Goal: Information Seeking & Learning: Learn about a topic

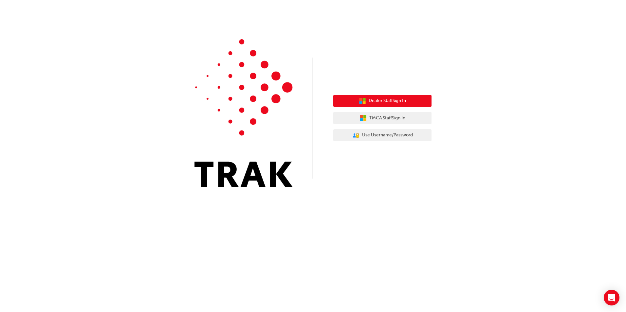
click at [374, 100] on span "Dealer Staff Sign In" at bounding box center [386, 101] width 37 height 8
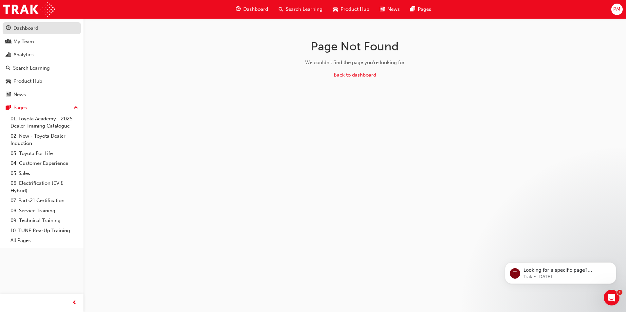
click at [24, 30] on div "Dashboard" at bounding box center [25, 29] width 25 height 8
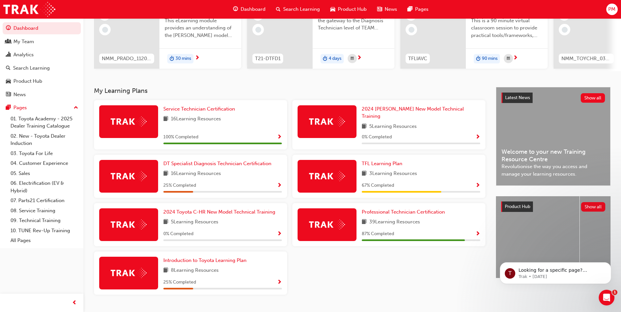
scroll to position [91, 0]
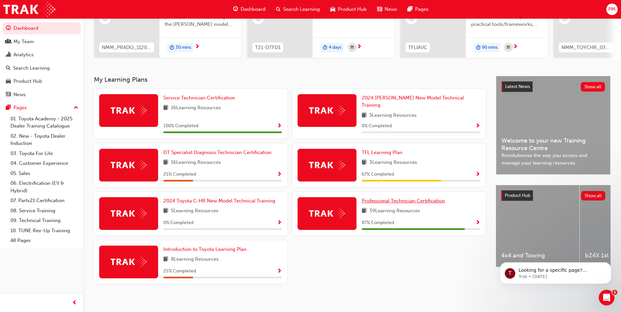
click at [393, 199] on span "Professional Technician Certification" at bounding box center [403, 201] width 83 height 6
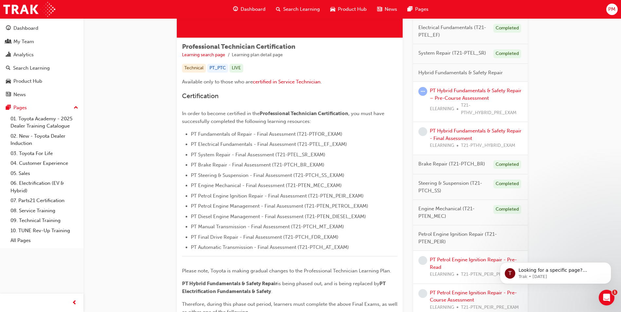
scroll to position [98, 0]
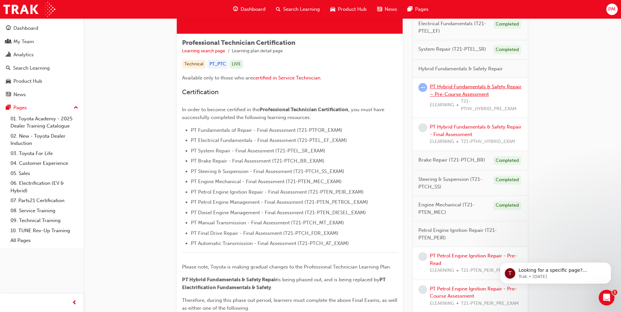
click at [474, 93] on link "PT Hybrid Fundamentals & Safety Repair – Pre-Course Assessment" at bounding box center [476, 90] width 92 height 13
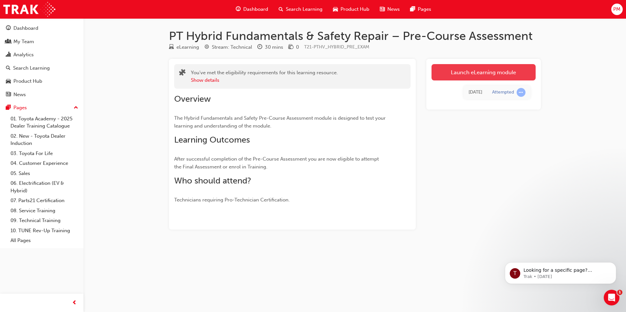
click at [472, 77] on link "Launch eLearning module" at bounding box center [483, 72] width 104 height 16
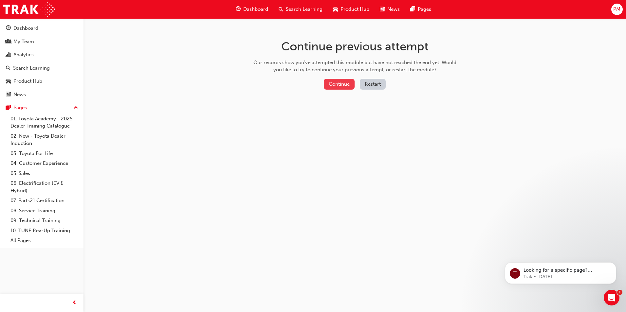
click at [340, 87] on button "Continue" at bounding box center [339, 84] width 31 height 11
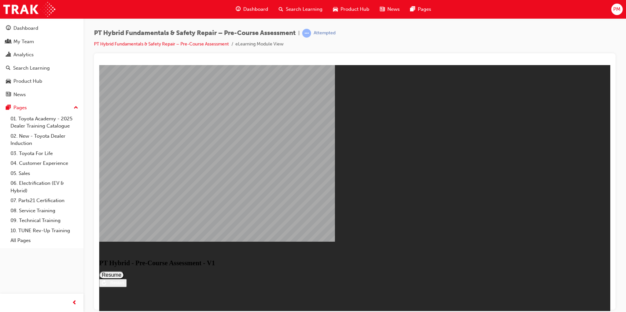
click at [124, 271] on button "Resume" at bounding box center [111, 275] width 25 height 8
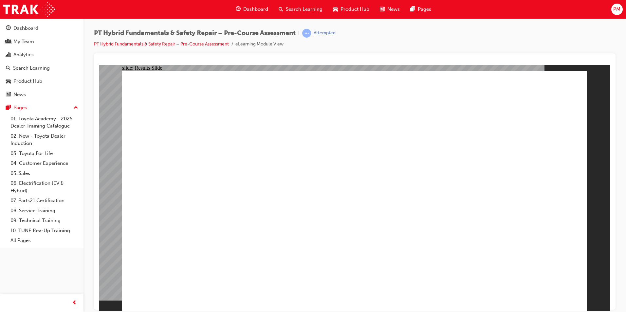
click at [36, 183] on link "06. Electrification (EV & Hybrid)" at bounding box center [44, 186] width 73 height 17
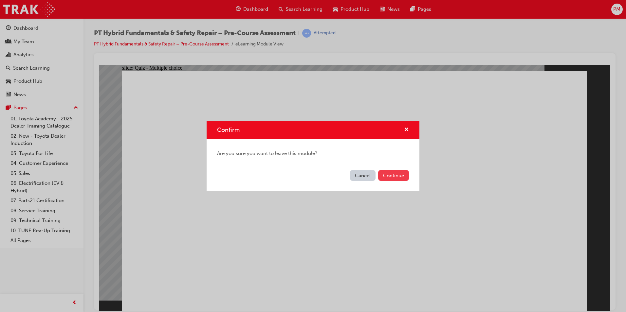
click at [392, 178] on button "Continue" at bounding box center [393, 175] width 31 height 11
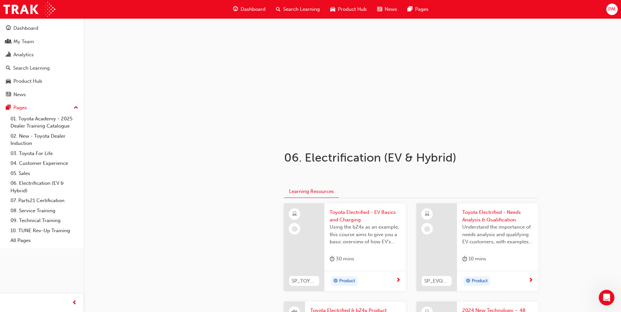
scroll to position [6, 0]
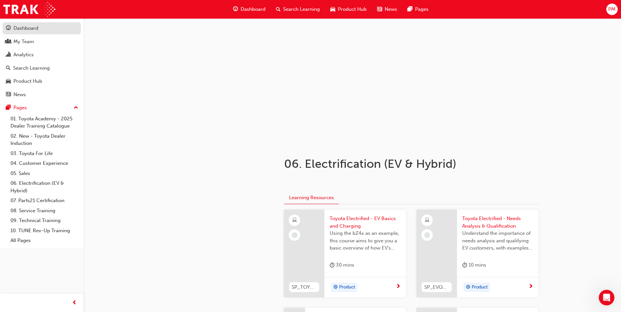
click at [32, 30] on div "Dashboard" at bounding box center [25, 29] width 25 height 8
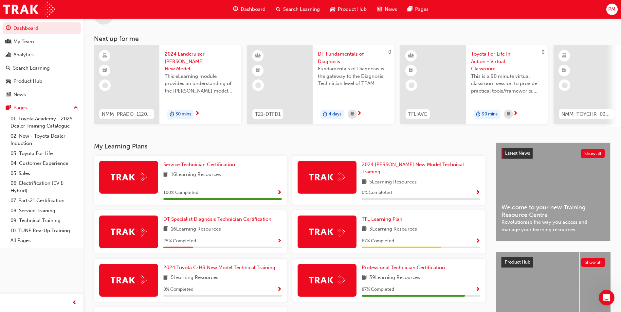
scroll to position [91, 0]
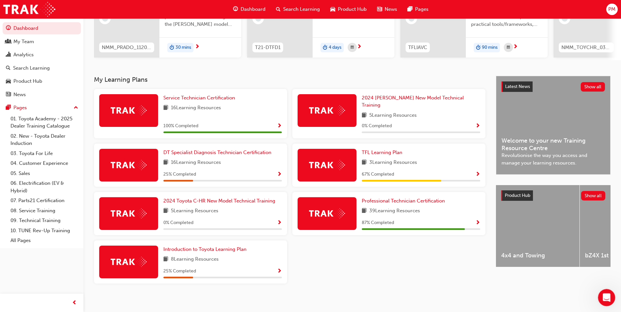
click at [600, 298] on div "Open Intercom Messenger" at bounding box center [606, 297] width 22 height 22
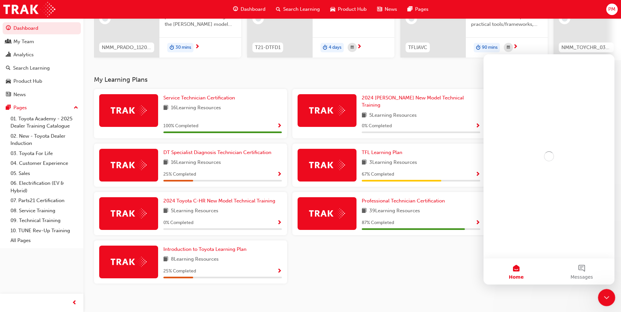
scroll to position [0, 0]
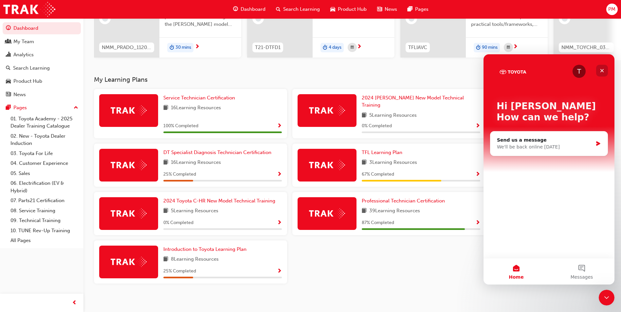
click at [604, 73] on div "Close" at bounding box center [602, 71] width 12 height 12
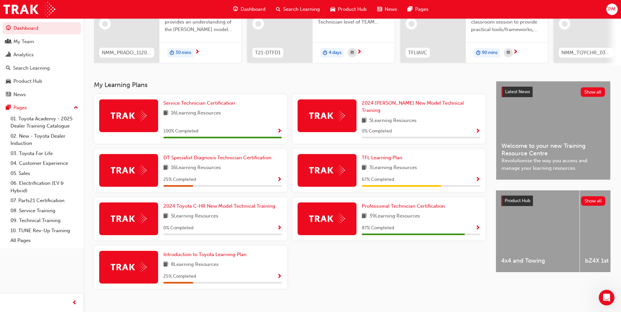
scroll to position [91, 0]
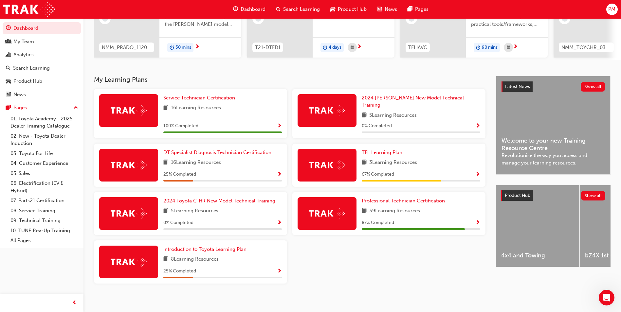
click at [386, 200] on span "Professional Technician Certification" at bounding box center [403, 201] width 83 height 6
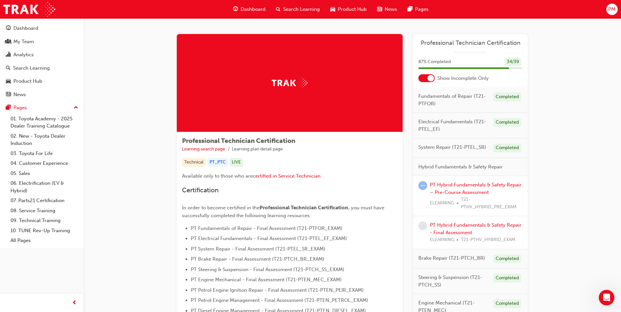
click at [449, 124] on span "Electrical Fundamentals (T21-PTEL_EF)" at bounding box center [453, 125] width 70 height 15
click at [452, 97] on span "Fundamentals of Repair (T21-PTFOR)" at bounding box center [453, 100] width 70 height 15
click at [498, 97] on div "Completed" at bounding box center [507, 97] width 28 height 9
click at [502, 123] on div "Completed" at bounding box center [507, 122] width 28 height 9
click at [505, 147] on div "Completed" at bounding box center [507, 148] width 28 height 9
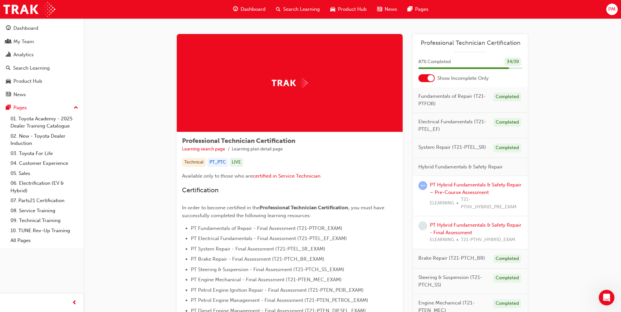
click at [220, 163] on div "PT_PTC" at bounding box center [217, 162] width 21 height 9
click at [208, 151] on link "Learning search page" at bounding box center [203, 149] width 43 height 6
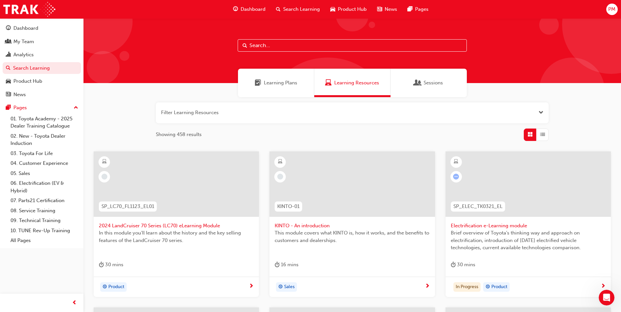
click at [274, 45] on input "text" at bounding box center [352, 45] width 229 height 12
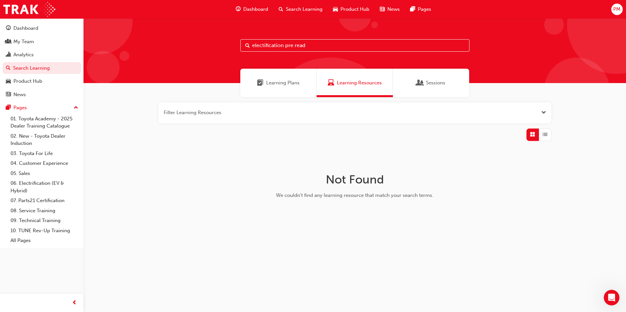
type input "electification pre read"
click at [290, 84] on span "Learning Plans" at bounding box center [282, 83] width 33 height 8
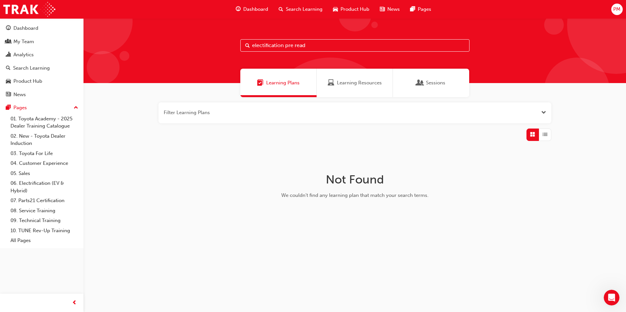
click at [425, 83] on div "Sessions" at bounding box center [431, 83] width 28 height 8
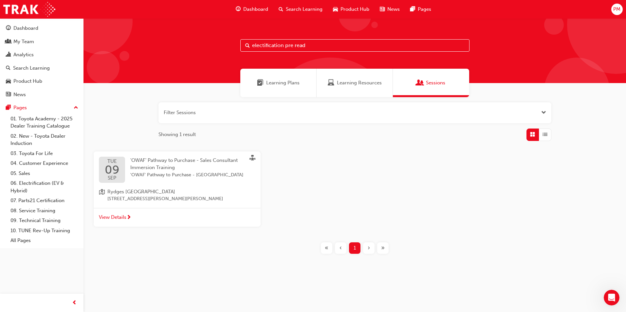
click at [257, 9] on span "Dashboard" at bounding box center [255, 10] width 25 height 8
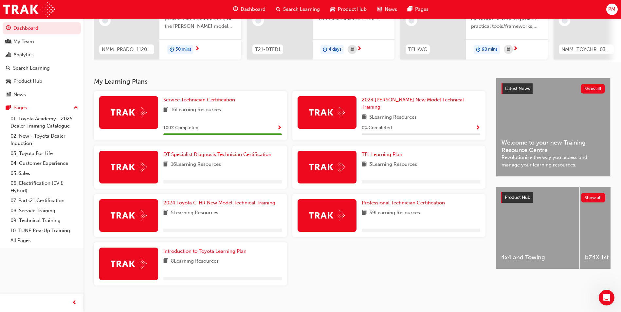
scroll to position [91, 0]
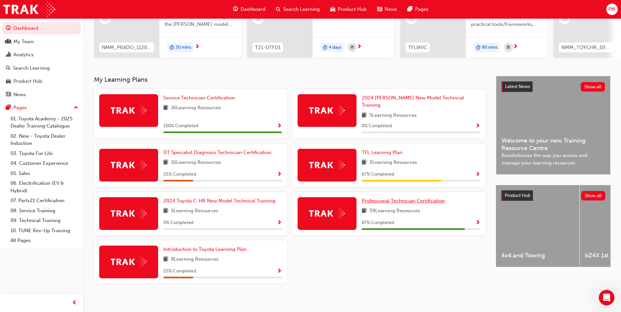
click at [388, 198] on span "Professional Technician Certification" at bounding box center [403, 201] width 83 height 6
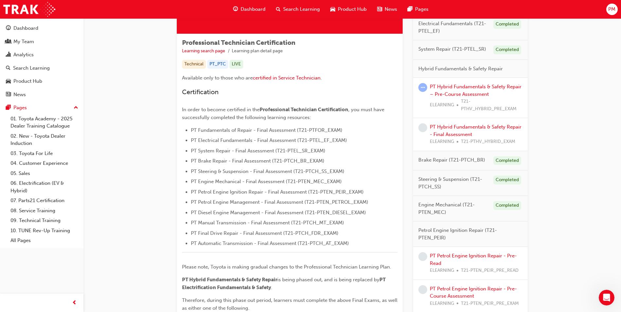
scroll to position [131, 0]
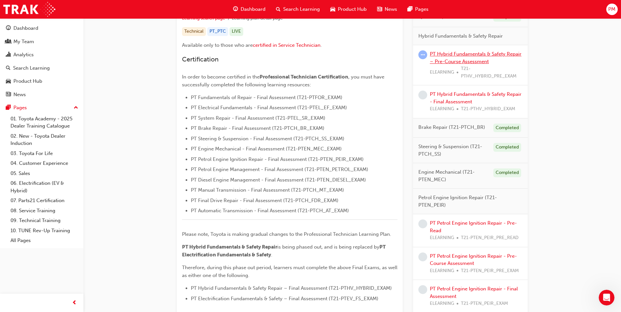
click at [466, 56] on link "PT Hybrid Fundamentals & Safety Repair – Pre-Course Assessment" at bounding box center [476, 57] width 92 height 13
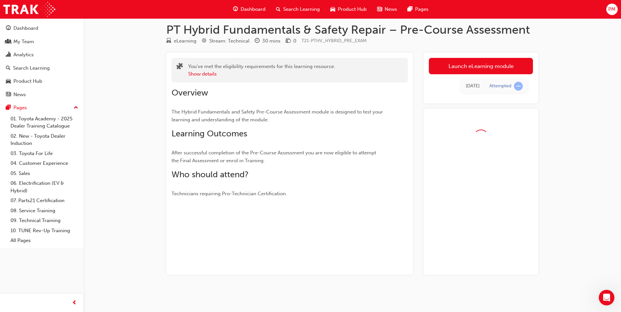
scroll to position [24, 0]
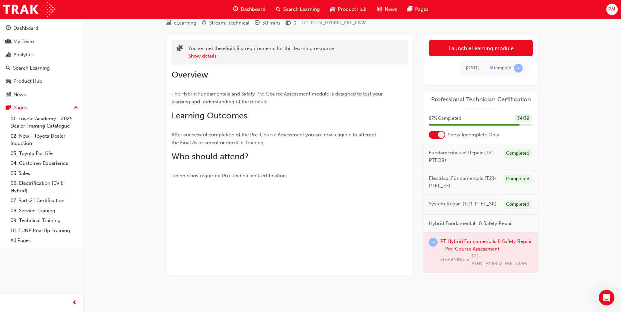
click at [484, 249] on div at bounding box center [480, 253] width 115 height 40
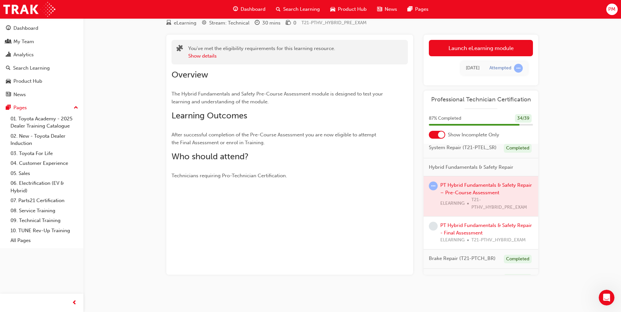
scroll to position [65, 0]
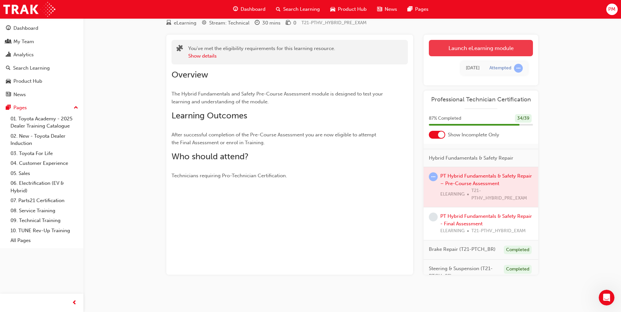
click at [483, 48] on link "Launch eLearning module" at bounding box center [481, 48] width 104 height 16
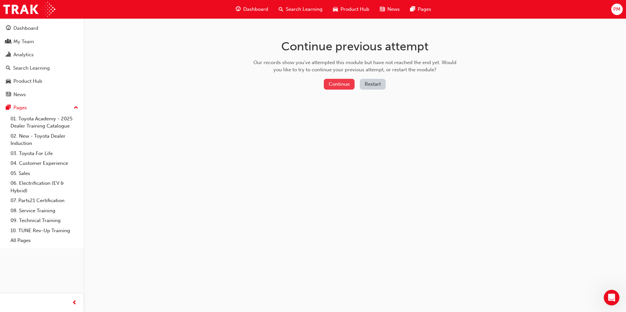
click at [336, 81] on button "Continue" at bounding box center [339, 84] width 31 height 11
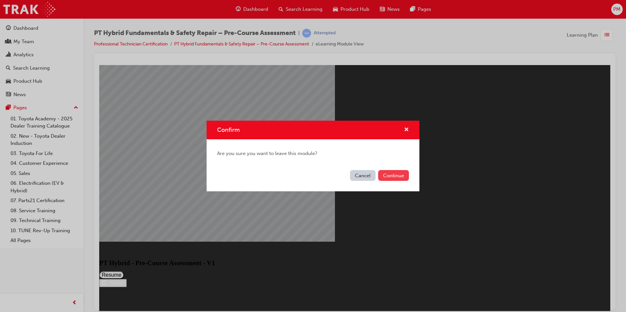
click at [389, 177] on button "Continue" at bounding box center [393, 175] width 31 height 11
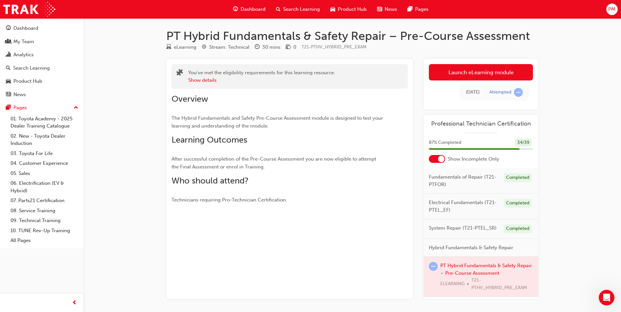
click at [466, 76] on link "Launch eLearning module" at bounding box center [481, 72] width 104 height 16
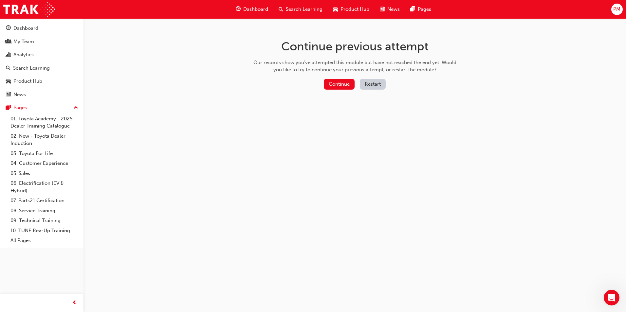
click at [375, 85] on button "Restart" at bounding box center [373, 84] width 26 height 11
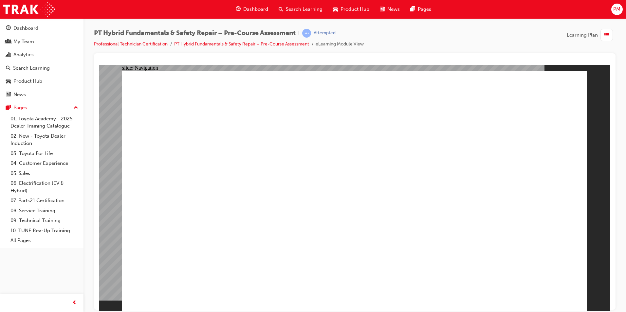
radio input "true"
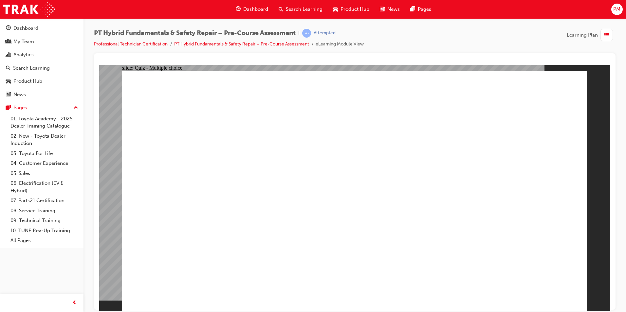
radio input "true"
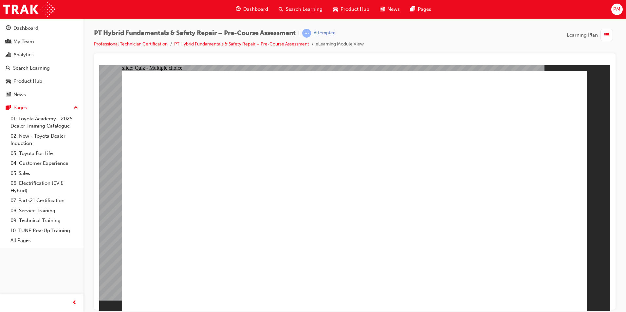
radio input "true"
checkbox input "true"
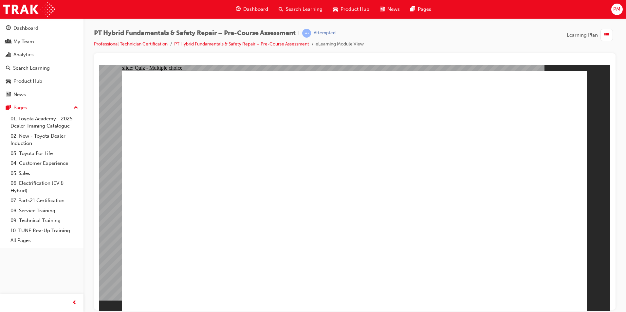
checkbox input "true"
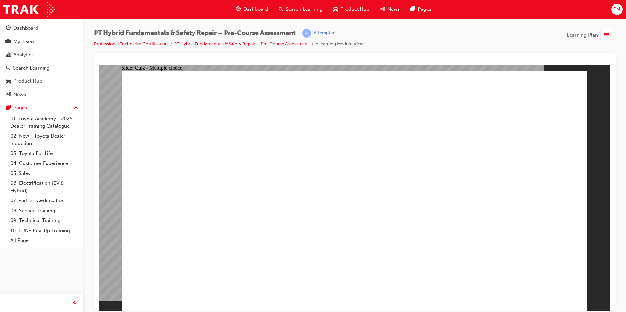
radio input "true"
drag, startPoint x: 522, startPoint y: 294, endPoint x: 543, endPoint y: 295, distance: 21.0
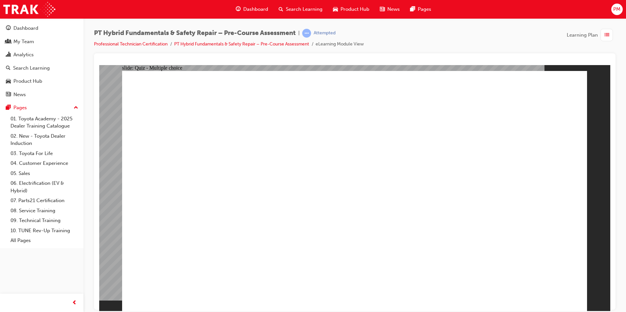
radio input "true"
drag, startPoint x: 392, startPoint y: 273, endPoint x: 385, endPoint y: 280, distance: 9.7
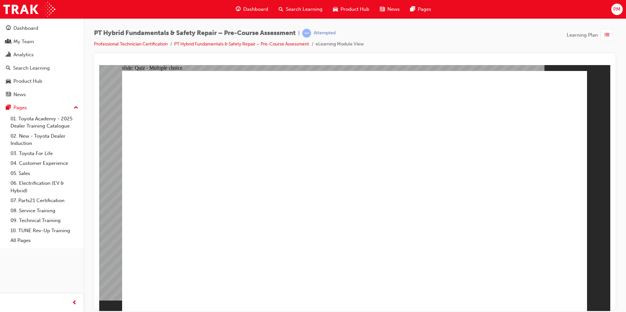
radio input "true"
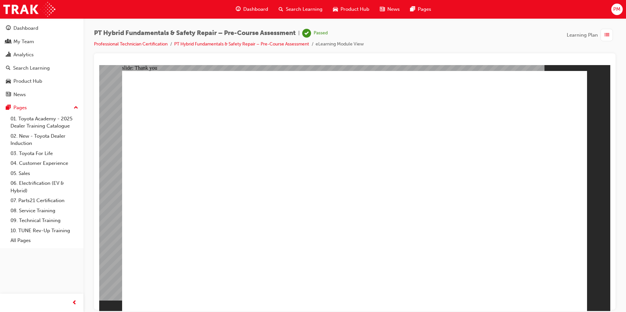
click at [75, 304] on span "prev-icon" at bounding box center [74, 303] width 5 height 8
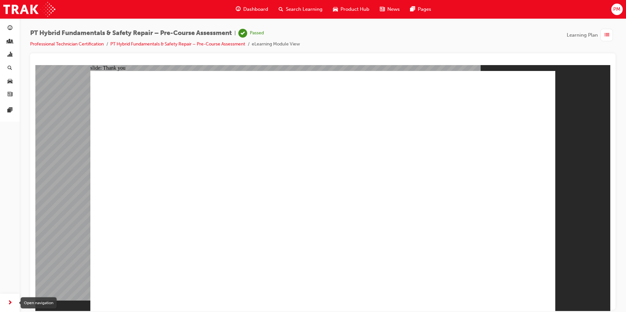
click at [11, 301] on span "next-icon" at bounding box center [10, 303] width 5 height 8
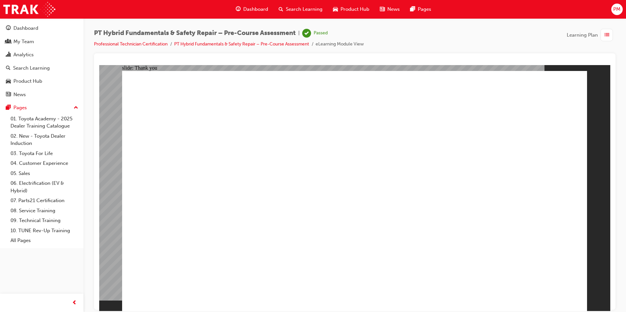
click at [35, 28] on div "Dashboard" at bounding box center [25, 29] width 25 height 8
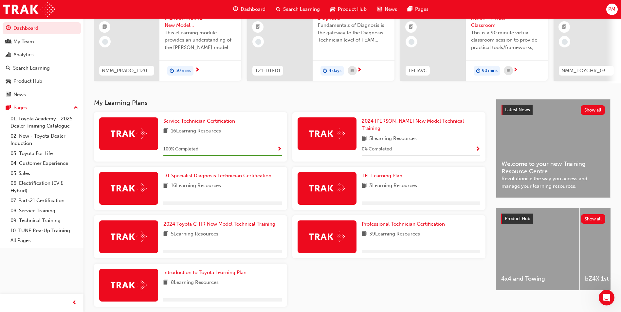
scroll to position [91, 0]
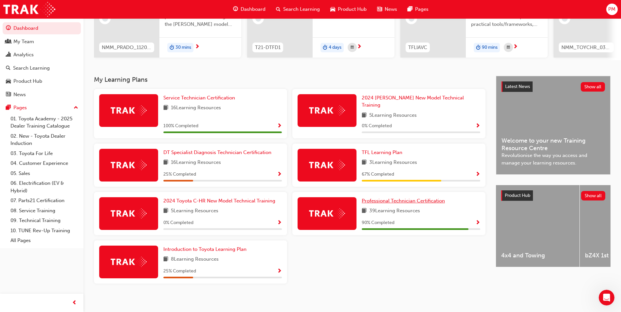
click at [397, 200] on span "Professional Technician Certification" at bounding box center [403, 201] width 83 height 6
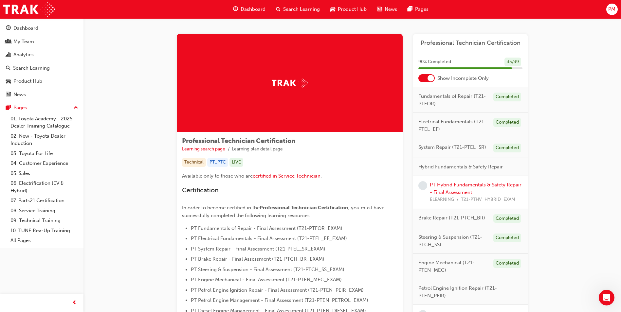
click at [431, 77] on div at bounding box center [430, 78] width 7 height 7
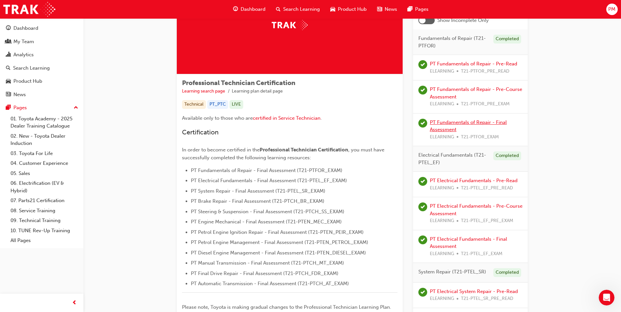
scroll to position [65, 0]
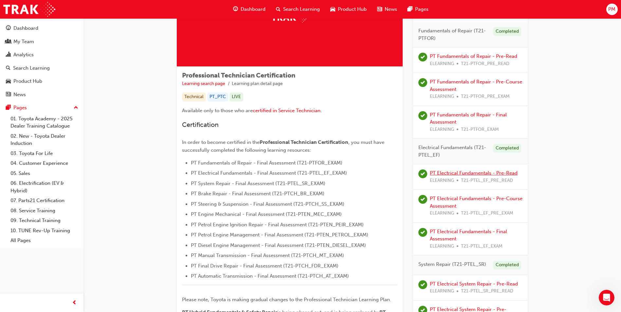
click at [474, 173] on link "PT Electrical Fundamentals - Pre-Read" at bounding box center [474, 173] width 88 height 6
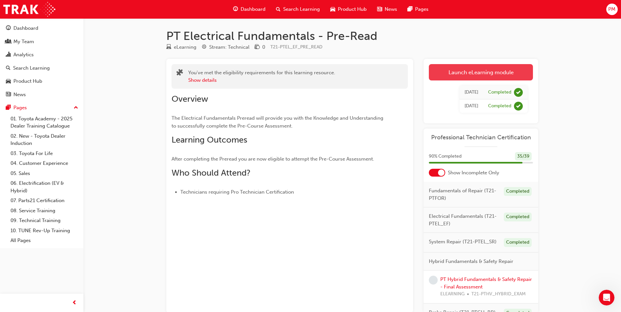
click at [470, 72] on link "Launch eLearning module" at bounding box center [481, 72] width 104 height 16
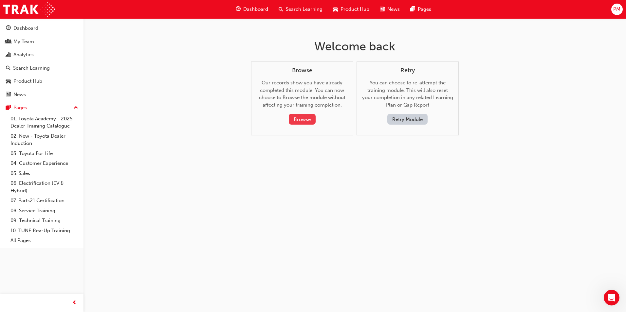
click at [306, 121] on button "Browse" at bounding box center [302, 119] width 27 height 11
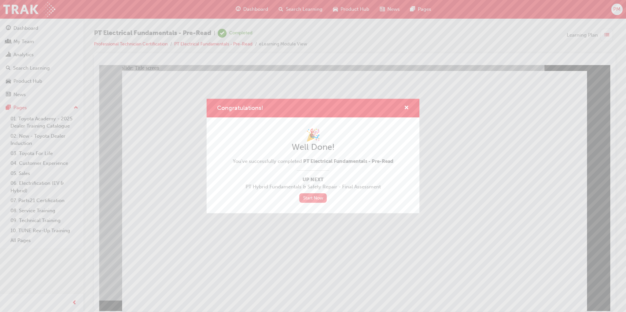
click at [319, 198] on link "Start Now" at bounding box center [312, 197] width 27 height 9
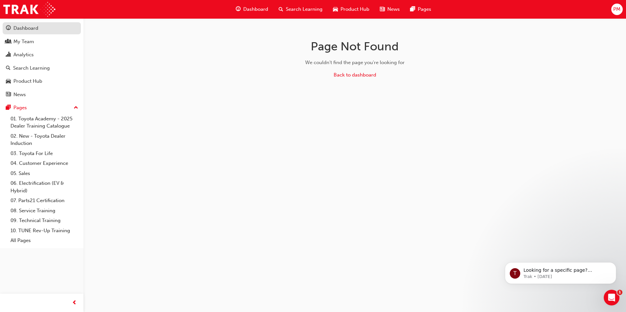
click at [35, 34] on link "Dashboard" at bounding box center [42, 28] width 78 height 12
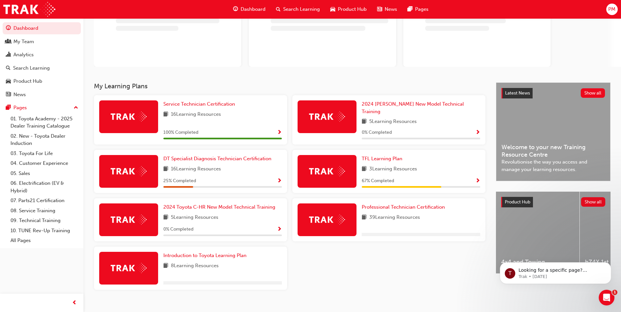
scroll to position [64, 0]
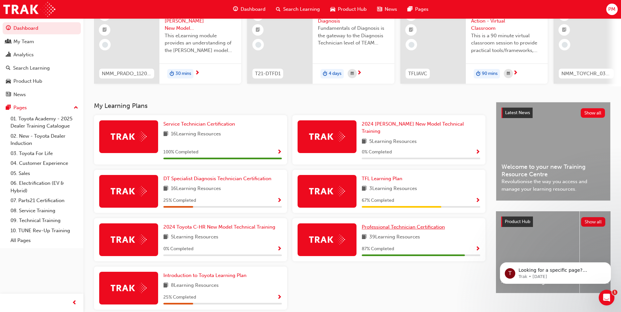
click at [382, 224] on span "Professional Technician Certification" at bounding box center [403, 227] width 83 height 6
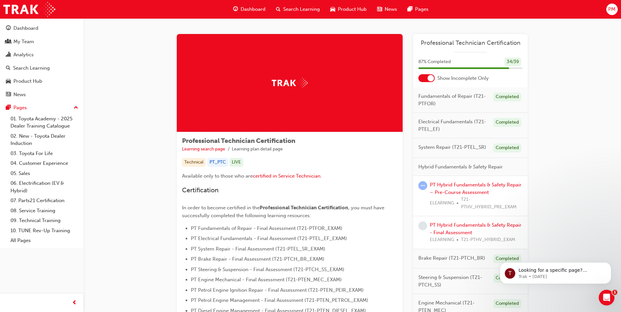
click at [295, 7] on span "Search Learning" at bounding box center [301, 10] width 37 height 8
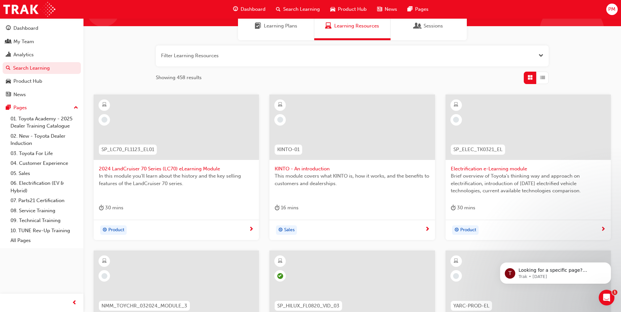
scroll to position [65, 0]
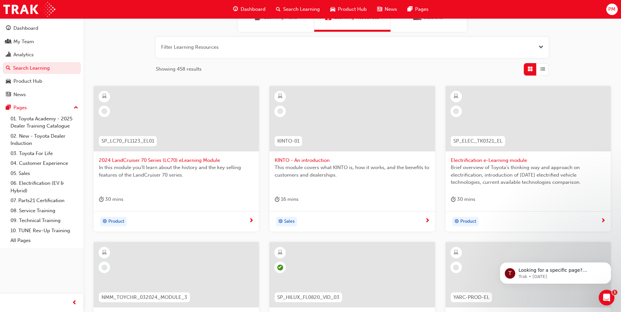
click at [486, 159] on span "Electrification e-Learning module" at bounding box center [528, 161] width 155 height 8
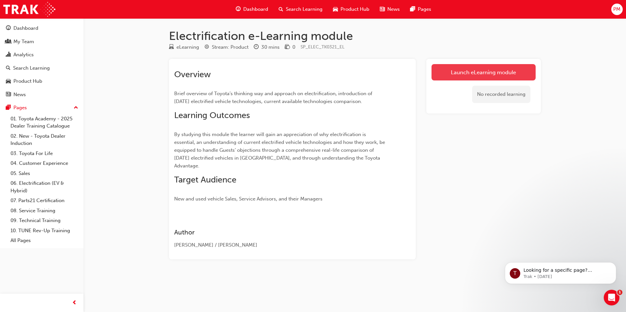
click at [479, 76] on link "Launch eLearning module" at bounding box center [483, 72] width 104 height 16
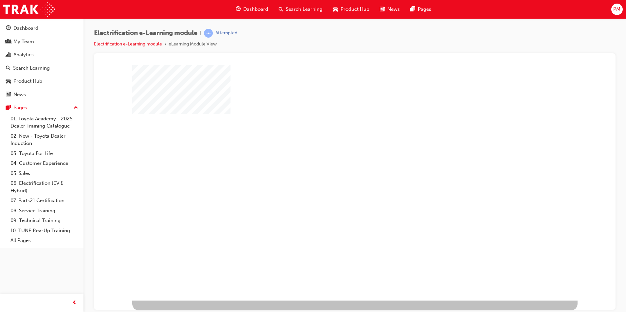
click at [336, 164] on div "play" at bounding box center [336, 164] width 0 height 0
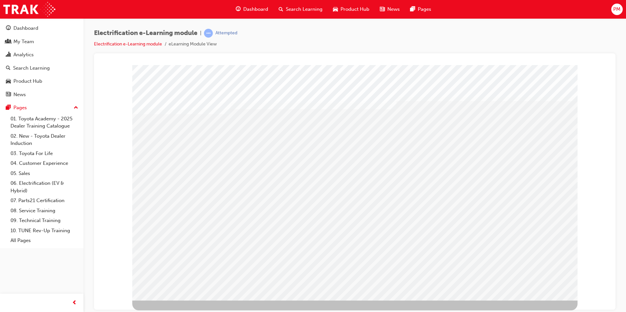
click at [49, 211] on link "08. Service Training" at bounding box center [44, 211] width 73 height 10
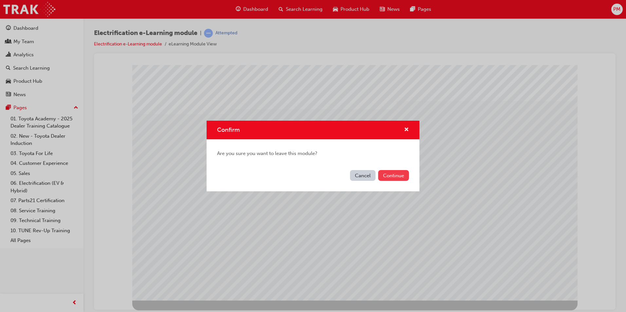
click at [384, 177] on button "Continue" at bounding box center [393, 175] width 31 height 11
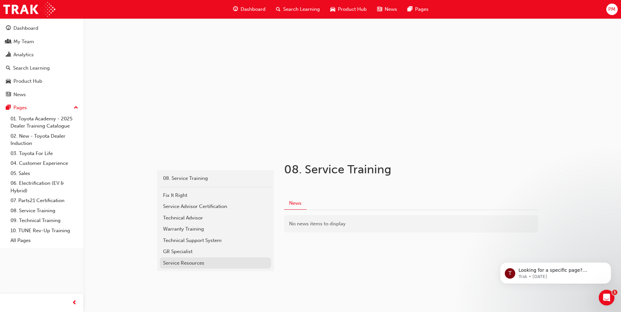
click at [188, 261] on div "Service Resources" at bounding box center [215, 264] width 105 height 8
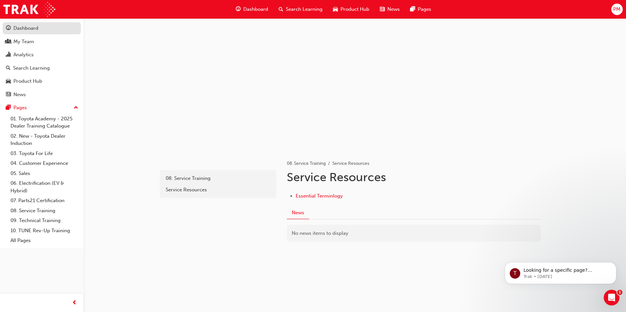
click at [34, 31] on div "Dashboard" at bounding box center [25, 29] width 25 height 8
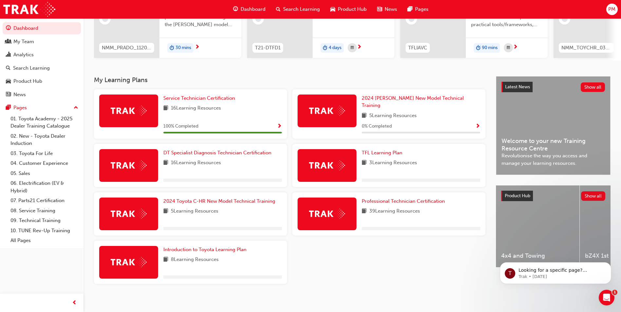
scroll to position [91, 0]
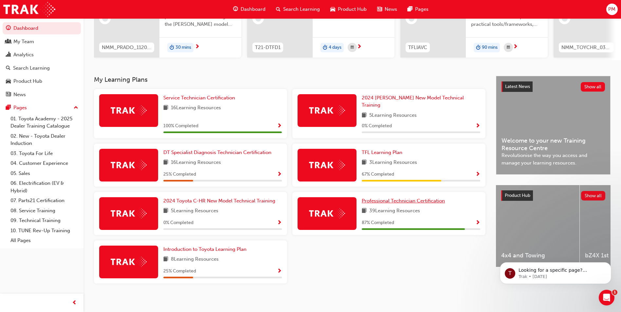
click at [373, 198] on span "Professional Technician Certification" at bounding box center [403, 201] width 83 height 6
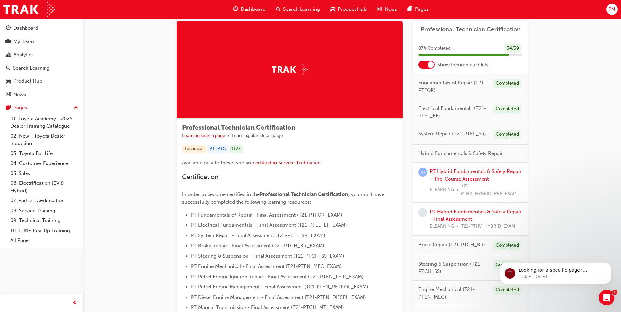
scroll to position [13, 0]
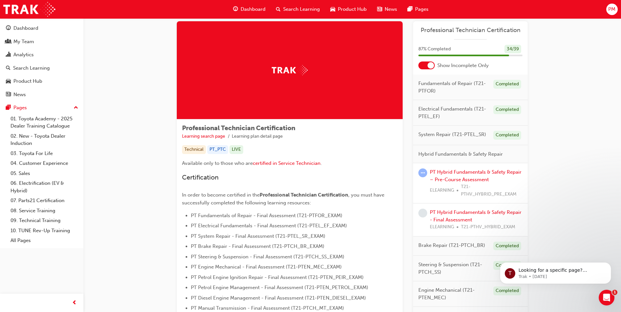
click at [450, 111] on span "Electrical Fundamentals (T21-PTEL_EF)" at bounding box center [453, 112] width 70 height 15
click at [505, 112] on div "Completed" at bounding box center [507, 109] width 28 height 9
click at [483, 153] on span "Hybrid Fundamentals & Safety Repair" at bounding box center [460, 155] width 84 height 8
click at [467, 179] on link "PT Hybrid Fundamentals & Safety Repair – Pre-Course Assessment" at bounding box center [476, 175] width 92 height 13
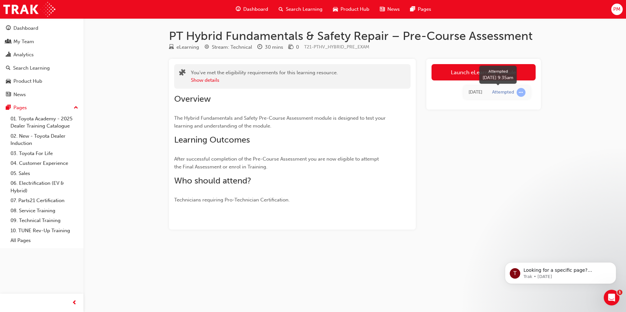
click at [521, 93] on span "learningRecordVerb_ATTEMPT-icon" at bounding box center [520, 92] width 9 height 9
click at [203, 82] on button "Show details" at bounding box center [205, 81] width 28 height 8
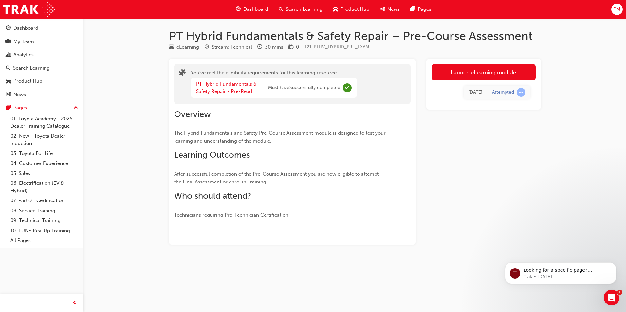
click at [284, 88] on span "Must have Successfully completed" at bounding box center [304, 88] width 72 height 8
click at [219, 90] on link "PT Hybrid Fundamentals & Safety Repair - Pre-Read" at bounding box center [226, 87] width 61 height 13
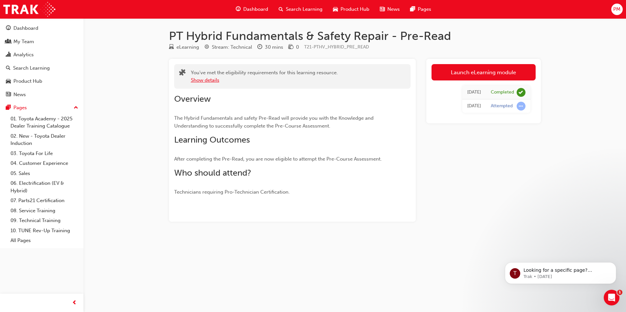
click at [210, 81] on button "Show details" at bounding box center [205, 81] width 28 height 8
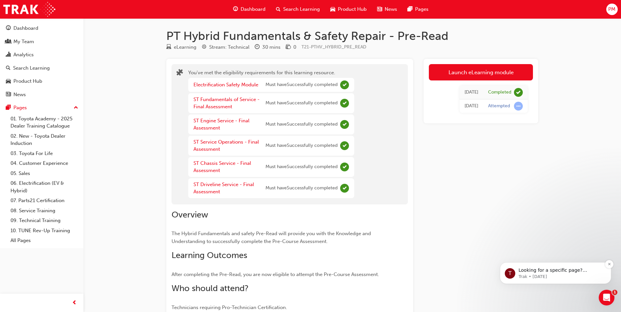
click at [566, 274] on div "Looking for a specific page? Technical, Toyota Network Training, Technical Trai…" at bounding box center [560, 273] width 84 height 12
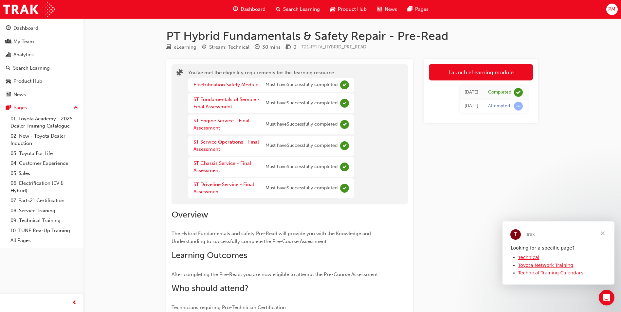
click at [530, 258] on link "Technical" at bounding box center [528, 257] width 21 height 5
click at [230, 85] on link "Electrification Safety Module" at bounding box center [225, 85] width 65 height 6
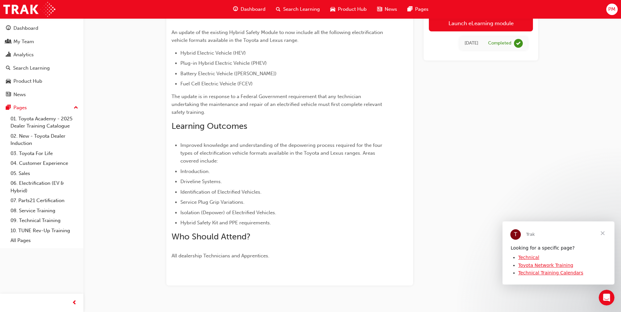
scroll to position [72, 0]
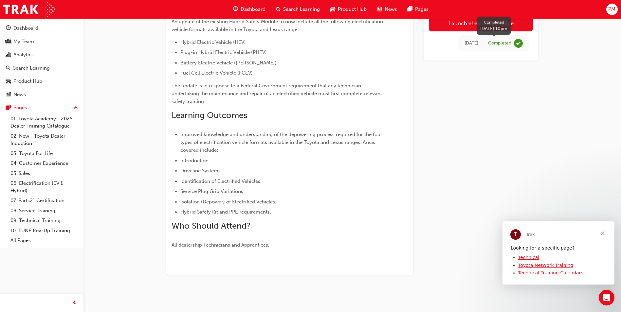
click at [518, 44] on span "learningRecordVerb_COMPLETE-icon" at bounding box center [518, 43] width 9 height 9
click at [472, 28] on link "Launch eLearning module" at bounding box center [481, 23] width 104 height 16
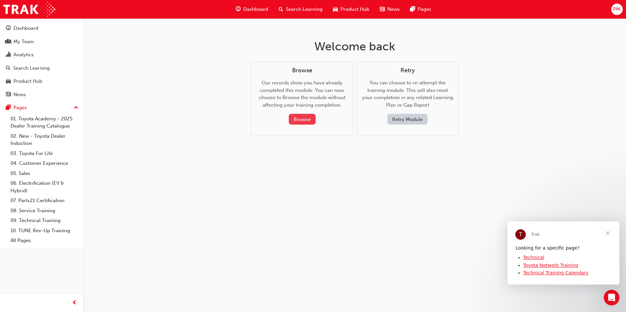
click at [294, 119] on button "Browse" at bounding box center [302, 119] width 27 height 11
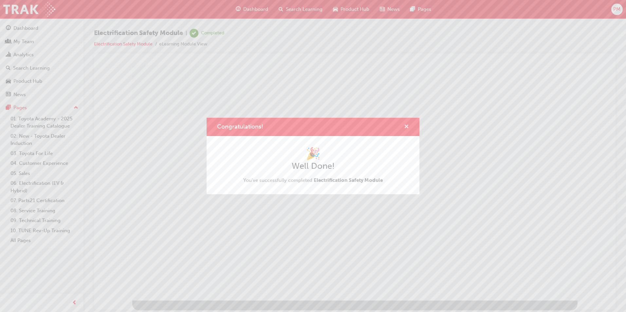
click at [407, 127] on span "cross-icon" at bounding box center [406, 127] width 5 height 6
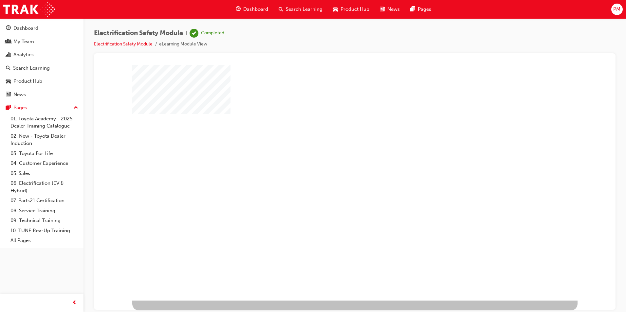
click at [336, 164] on div "play" at bounding box center [336, 164] width 0 height 0
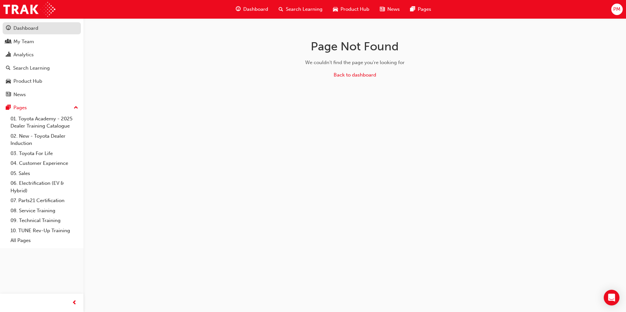
click at [31, 27] on div "Dashboard" at bounding box center [25, 29] width 25 height 8
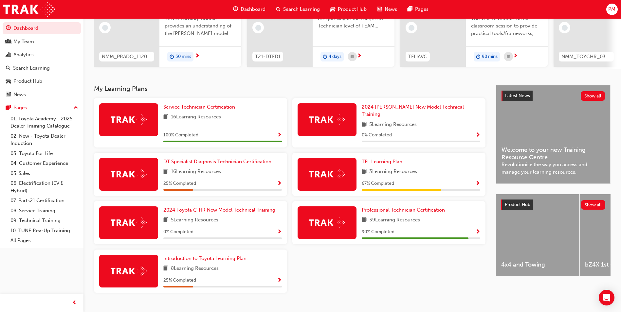
scroll to position [91, 0]
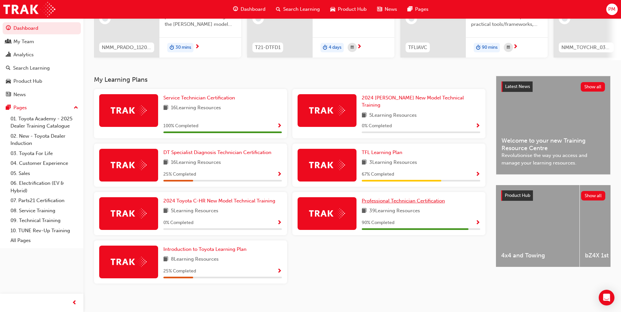
click at [397, 198] on span "Professional Technician Certification" at bounding box center [403, 201] width 83 height 6
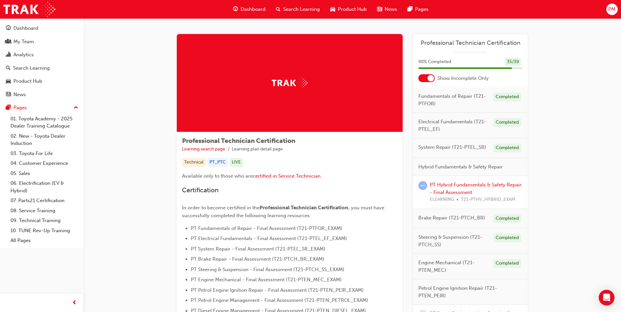
click at [432, 81] on div at bounding box center [430, 78] width 7 height 7
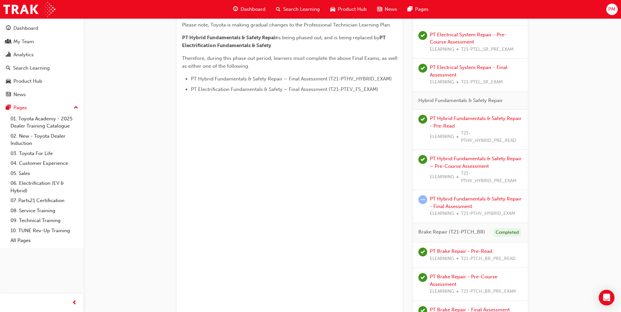
scroll to position [360, 0]
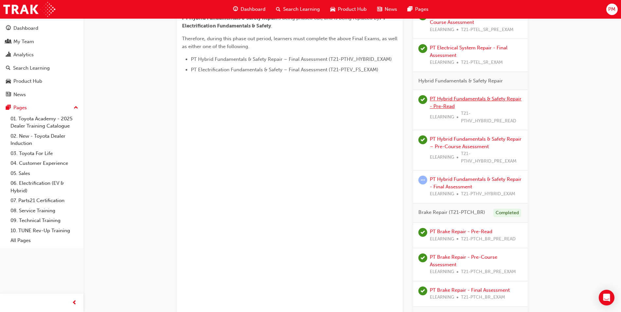
click at [459, 99] on link "PT Hybrid Fundamentals & Safety Repair - Pre-Read" at bounding box center [476, 102] width 92 height 13
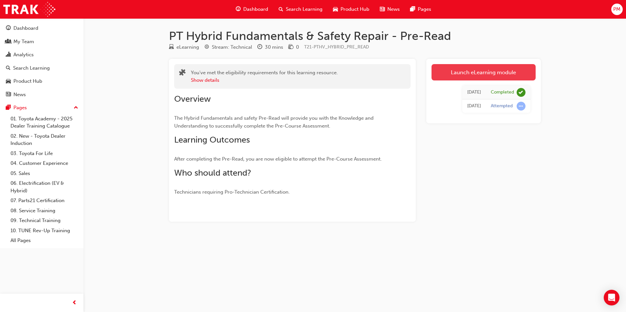
click at [461, 71] on link "Launch eLearning module" at bounding box center [483, 72] width 104 height 16
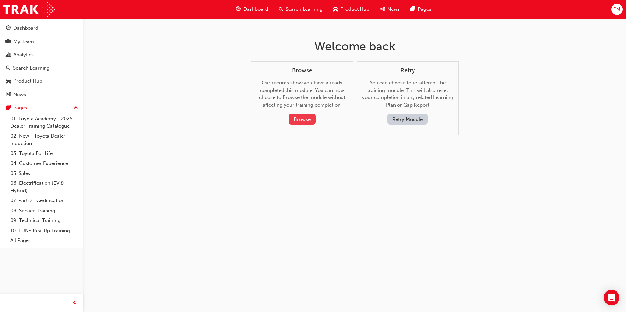
click at [303, 118] on button "Browse" at bounding box center [302, 119] width 27 height 11
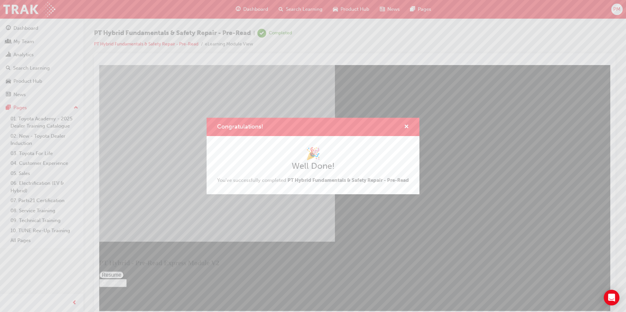
click at [354, 205] on div "Congratulations! 🎉 Well Done! You've successfully completed PT Hybrid Fundament…" at bounding box center [313, 156] width 626 height 312
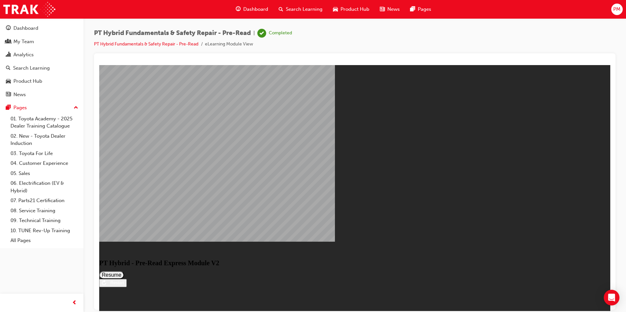
click at [124, 271] on button "Resume" at bounding box center [111, 275] width 25 height 8
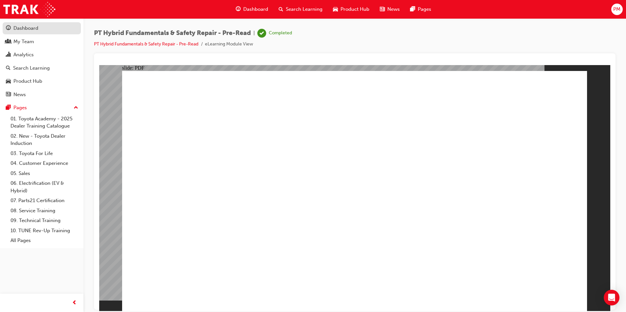
click at [33, 29] on div "Dashboard" at bounding box center [25, 29] width 25 height 8
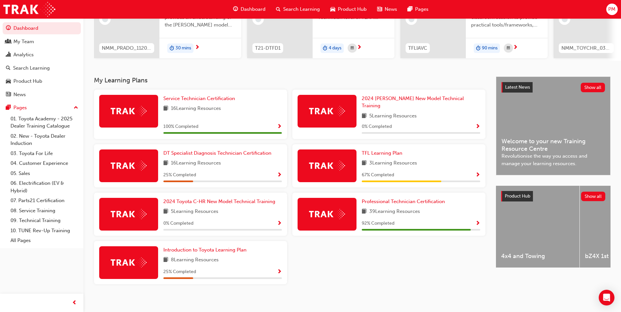
scroll to position [91, 0]
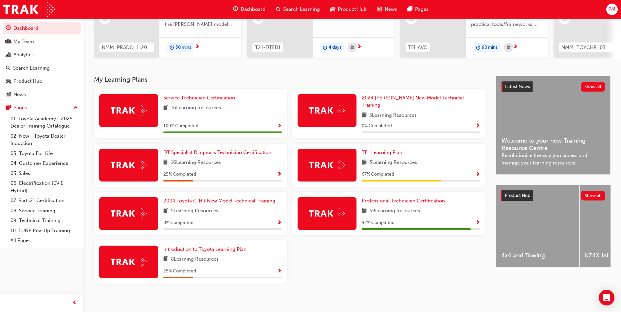
click at [425, 200] on span "Professional Technician Certification" at bounding box center [403, 201] width 83 height 6
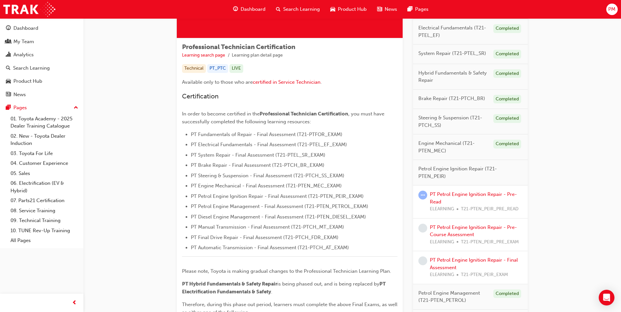
scroll to position [131, 0]
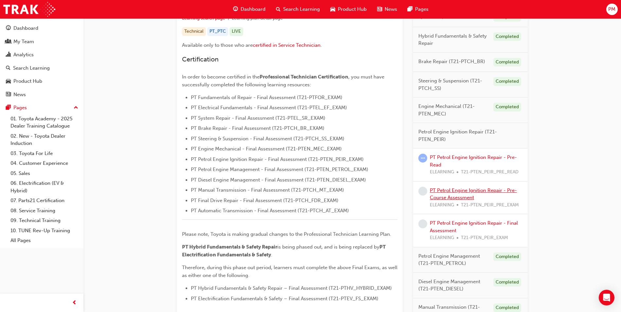
click at [468, 192] on link "PT Petrol Engine Ignition Repair - Pre-Course Assessment" at bounding box center [473, 194] width 87 height 13
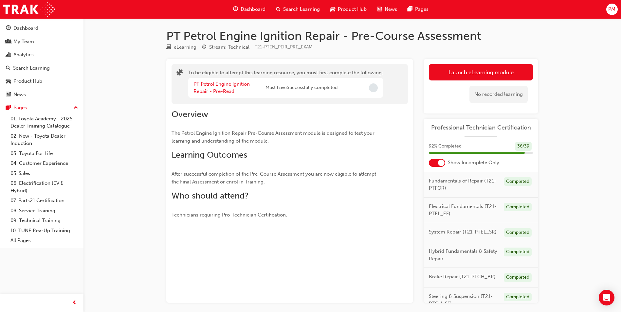
click at [440, 163] on div at bounding box center [441, 163] width 7 height 7
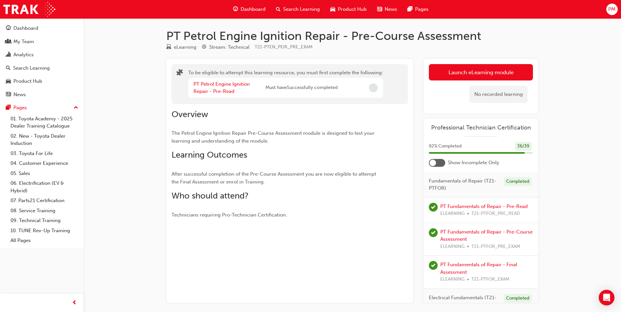
scroll to position [28, 0]
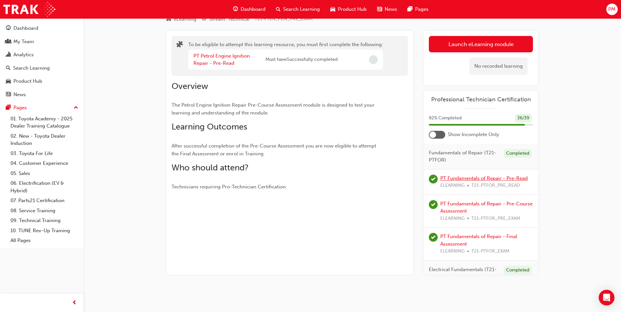
click at [485, 179] on link "PT Fundamentals of Repair - Pre-Read" at bounding box center [483, 178] width 87 height 6
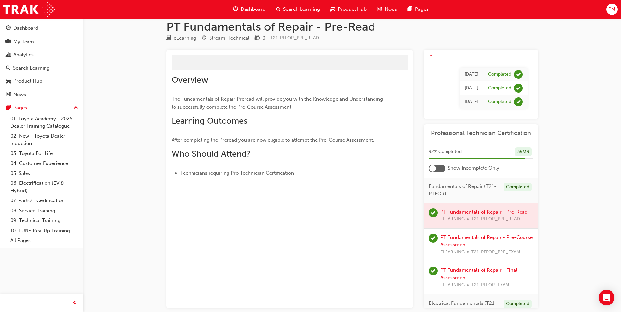
scroll to position [28, 0]
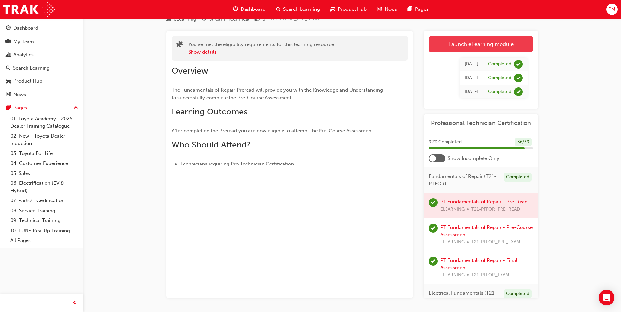
click at [482, 47] on link "Launch eLearning module" at bounding box center [481, 44] width 104 height 16
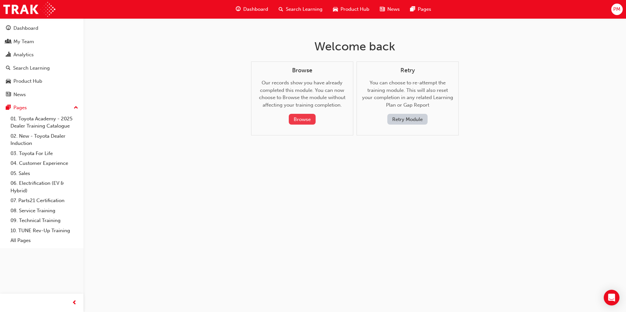
click at [305, 117] on button "Browse" at bounding box center [302, 119] width 27 height 11
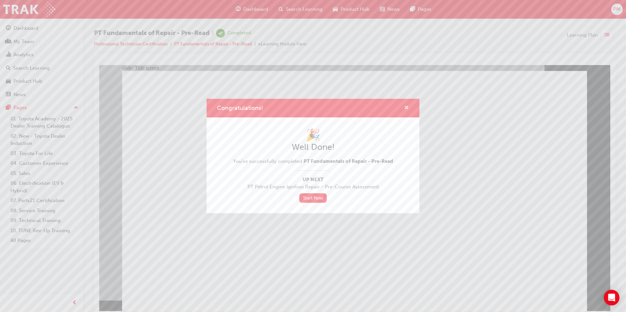
click at [406, 110] on span "cross-icon" at bounding box center [406, 108] width 5 height 6
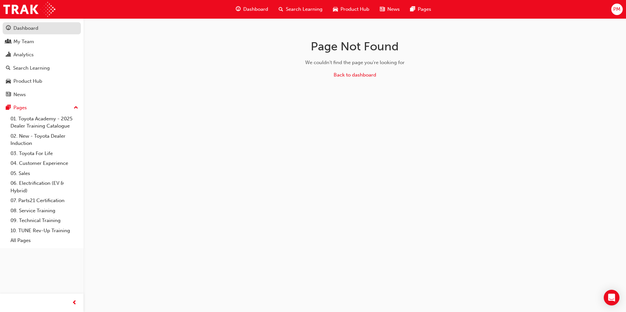
click at [21, 27] on div "Dashboard" at bounding box center [25, 29] width 25 height 8
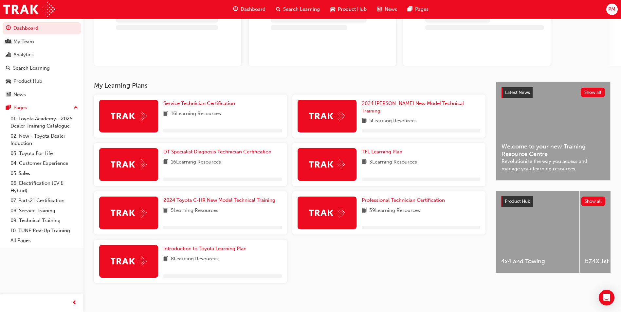
scroll to position [64, 0]
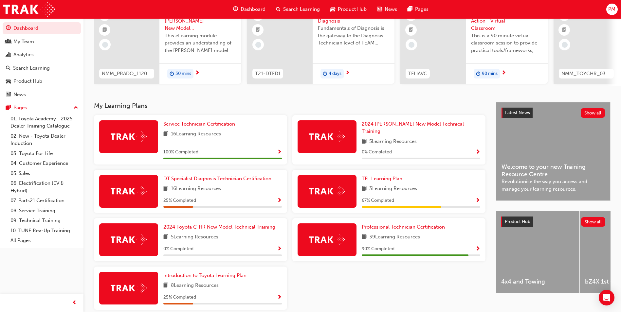
click at [395, 198] on div "67 % Completed" at bounding box center [421, 201] width 118 height 8
click at [397, 224] on span "Professional Technician Certification" at bounding box center [403, 227] width 83 height 6
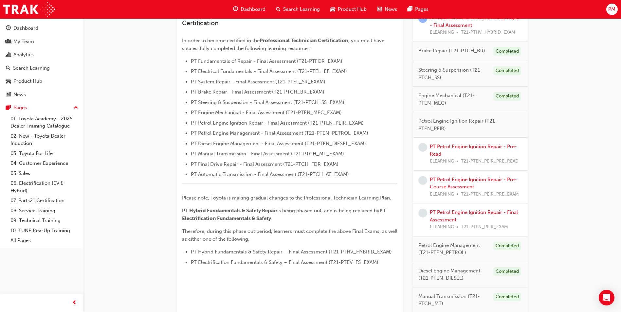
scroll to position [98, 0]
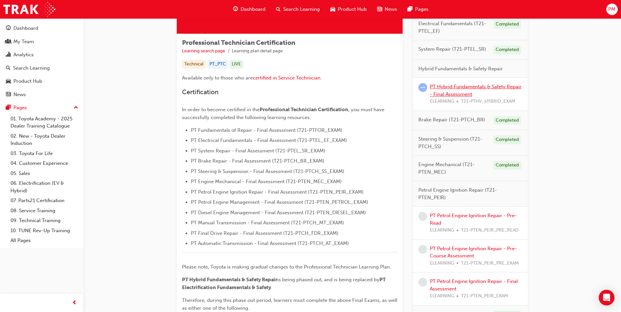
click at [460, 87] on link "PT Hybrid Fundamentals & Safety Repair - Final Assessment" at bounding box center [476, 90] width 92 height 13
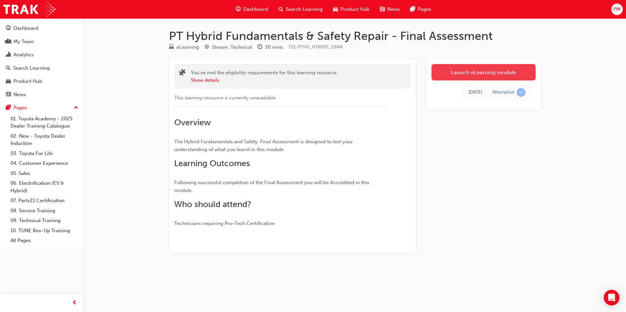
click at [461, 75] on link "Launch eLearning module" at bounding box center [483, 72] width 104 height 16
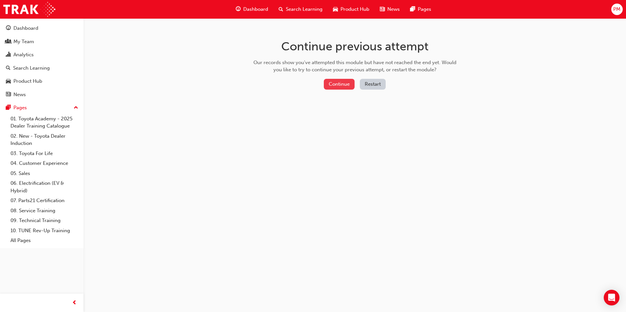
click at [333, 85] on button "Continue" at bounding box center [339, 84] width 31 height 11
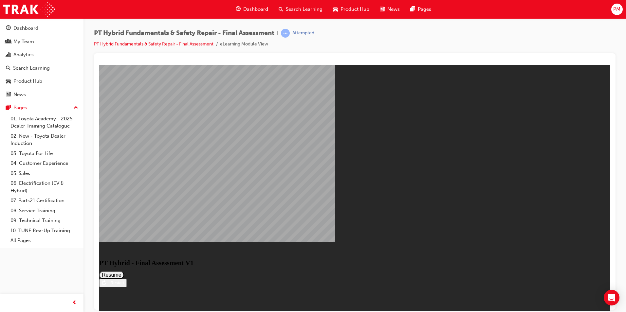
click at [124, 271] on button "Resume" at bounding box center [111, 275] width 25 height 8
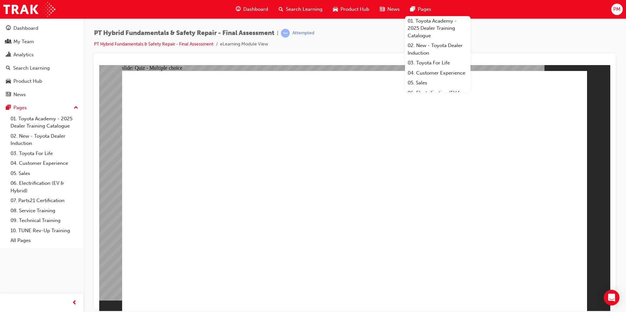
checkbox input "true"
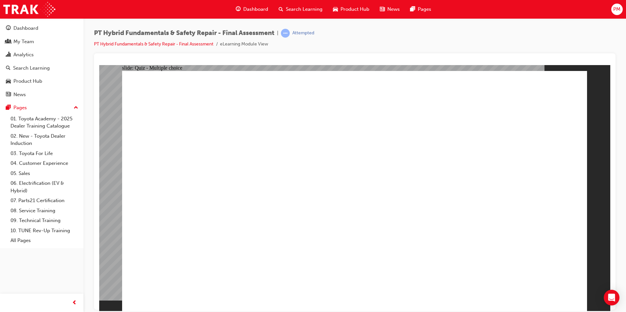
radio input "true"
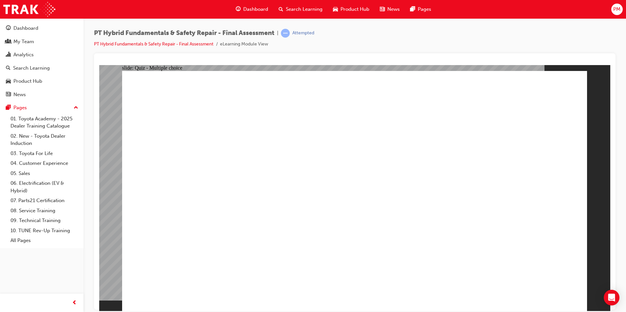
drag, startPoint x: 544, startPoint y: 296, endPoint x: 548, endPoint y: 291, distance: 7.1
radio input "true"
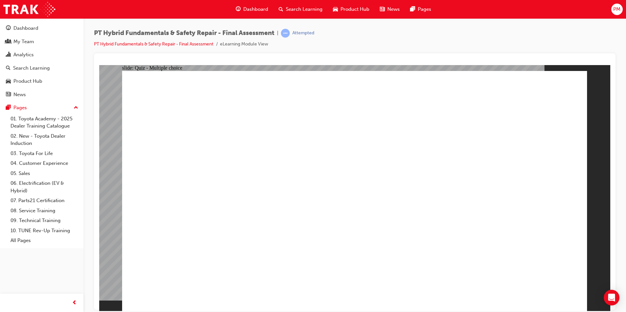
checkbox input "true"
radio input "true"
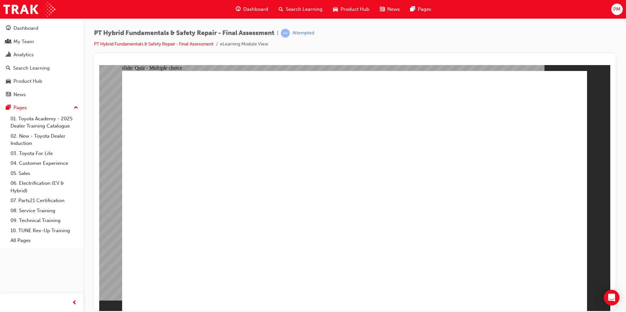
radio input "true"
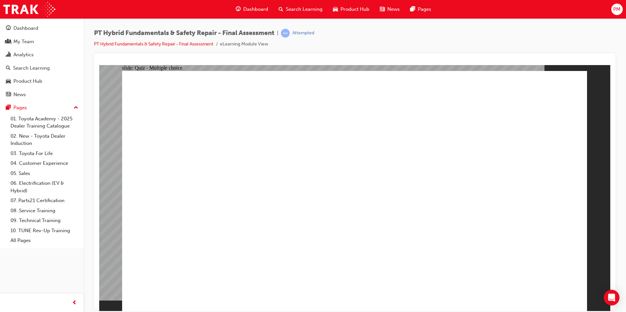
checkbox input "true"
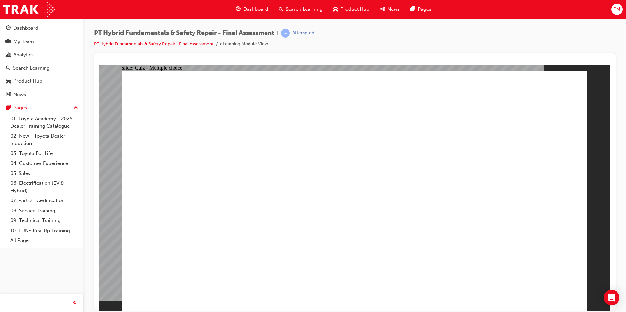
checkbox input "true"
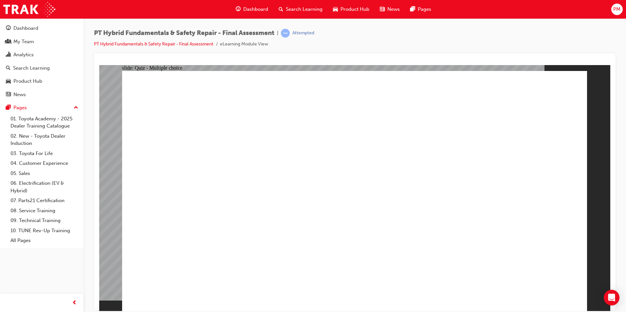
radio input "true"
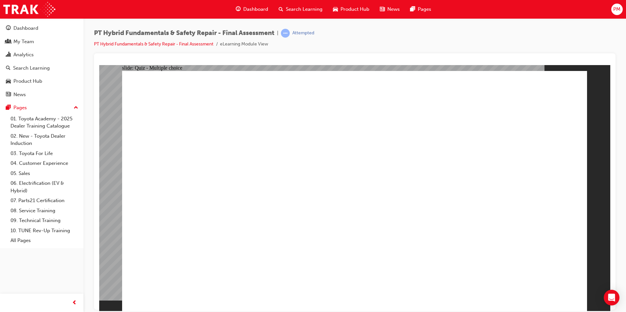
radio input "true"
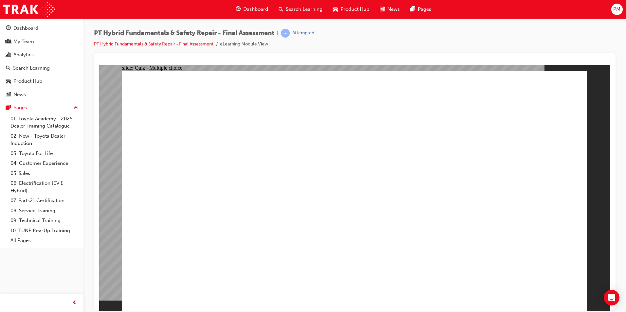
radio input "true"
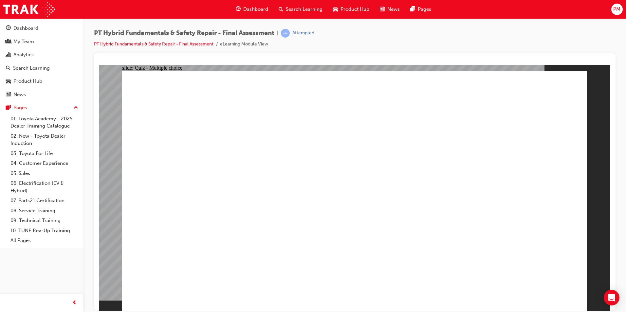
radio input "true"
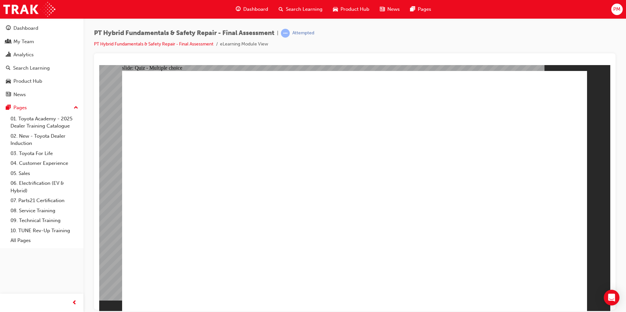
radio input "true"
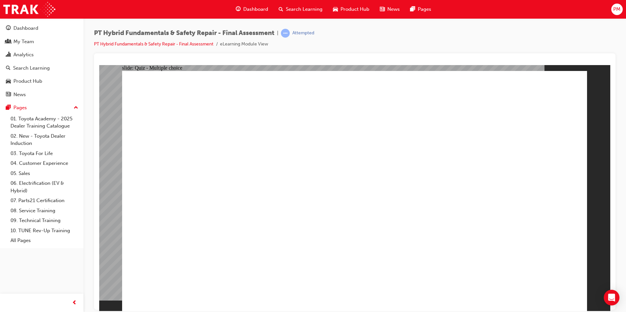
click at [26, 27] on div "Dashboard" at bounding box center [25, 29] width 25 height 8
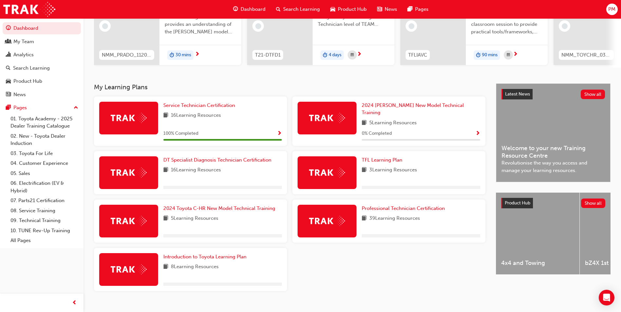
scroll to position [91, 0]
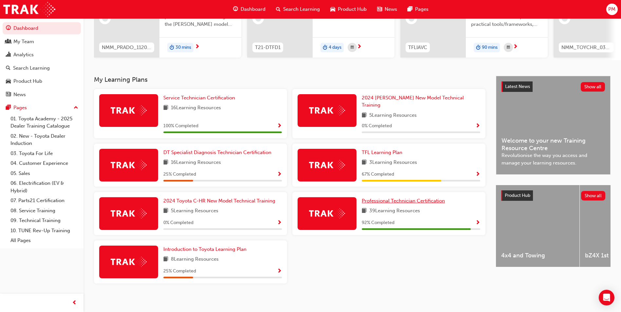
click at [392, 198] on span "Professional Technician Certification" at bounding box center [403, 201] width 83 height 6
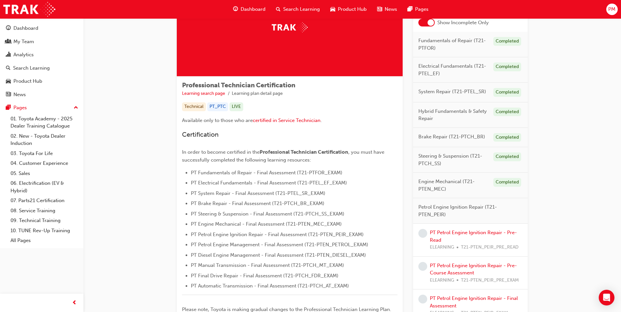
scroll to position [65, 0]
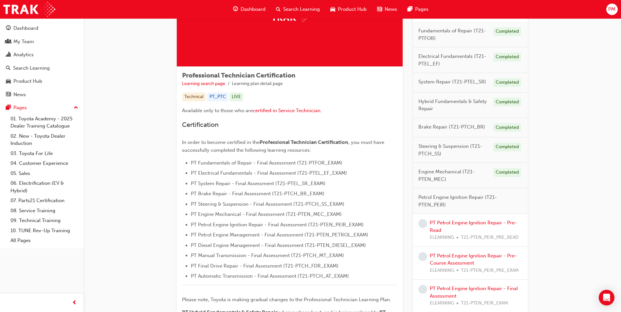
click at [459, 226] on div "PT Petrol Engine Ignition Repair - Pre-Read ELEARNING T21-PTEN_PEIR_PRE_READ" at bounding box center [476, 230] width 93 height 22
click at [461, 226] on div "PT Petrol Engine Ignition Repair - Pre-Read ELEARNING T21-PTEN_PEIR_PRE_READ" at bounding box center [476, 230] width 93 height 22
click at [462, 225] on link "PT Petrol Engine Ignition Repair - Pre-Read" at bounding box center [473, 226] width 87 height 13
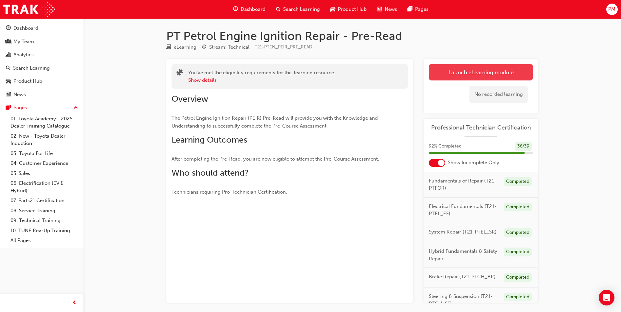
click at [489, 71] on link "Launch eLearning module" at bounding box center [481, 72] width 104 height 16
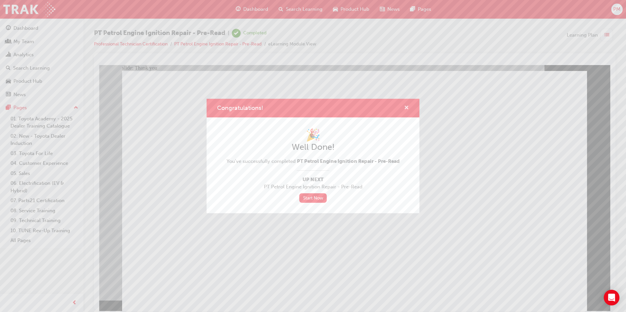
click at [405, 106] on span "cross-icon" at bounding box center [406, 108] width 5 height 6
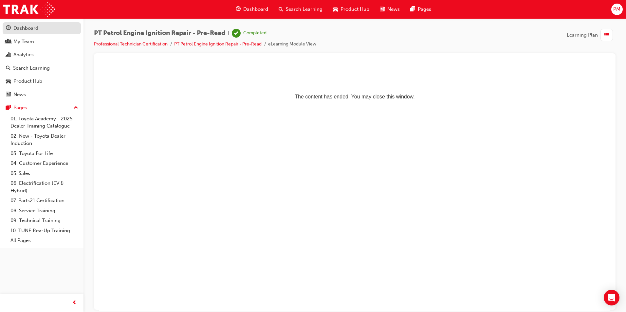
click at [26, 31] on div "Dashboard" at bounding box center [25, 29] width 25 height 8
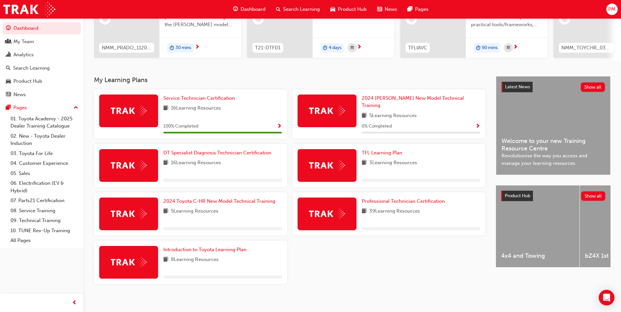
scroll to position [91, 0]
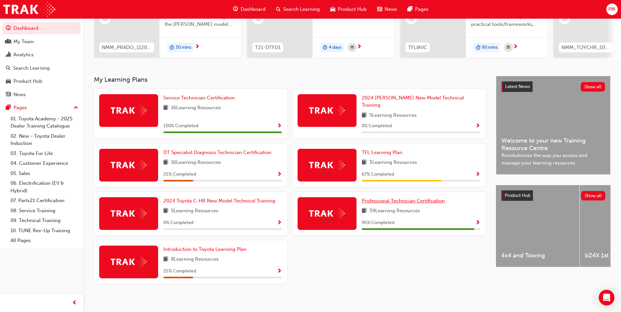
click at [392, 199] on span "Professional Technician Certification" at bounding box center [403, 201] width 83 height 6
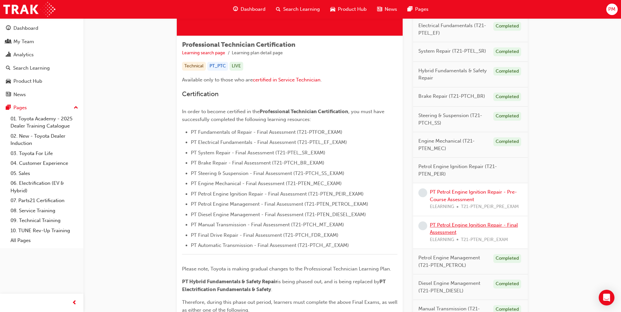
scroll to position [98, 0]
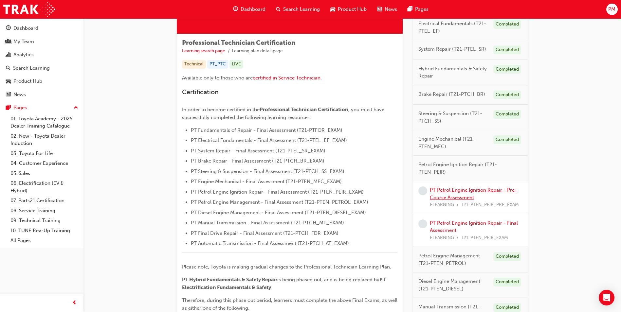
click at [456, 196] on link "PT Petrol Engine Ignition Repair - Pre-Course Assessment" at bounding box center [473, 193] width 87 height 13
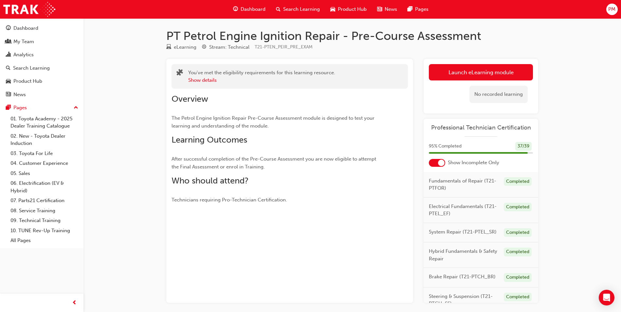
click at [491, 76] on link "Launch eLearning module" at bounding box center [481, 72] width 104 height 16
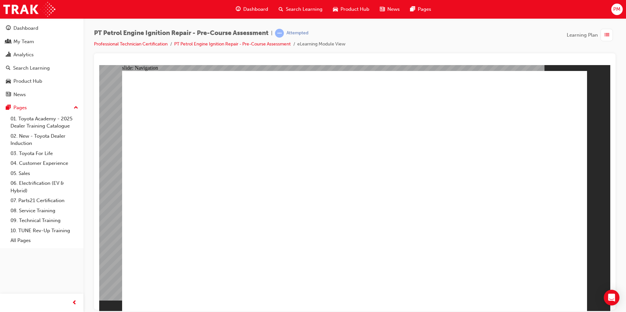
radio input "true"
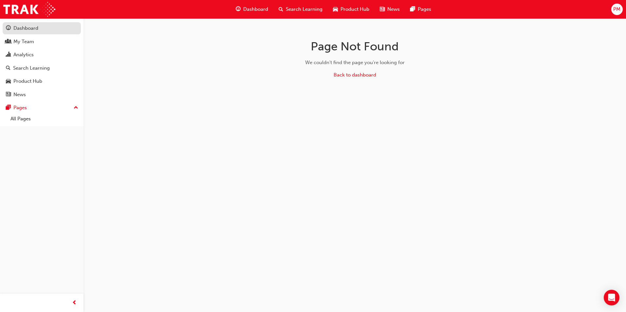
click at [35, 30] on div "Dashboard" at bounding box center [25, 29] width 25 height 8
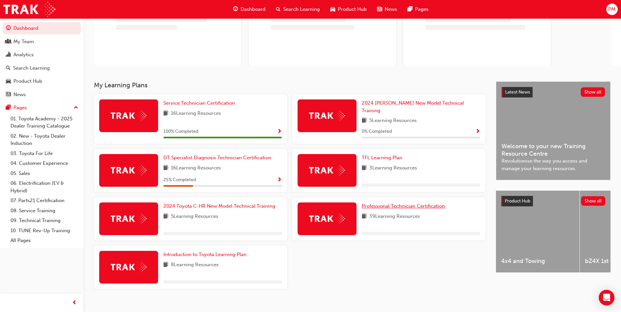
scroll to position [64, 0]
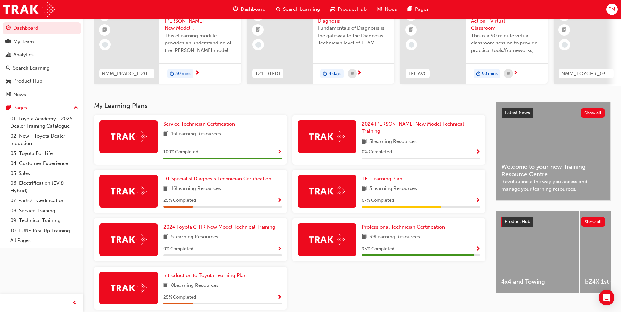
click at [403, 224] on span "Professional Technician Certification" at bounding box center [403, 227] width 83 height 6
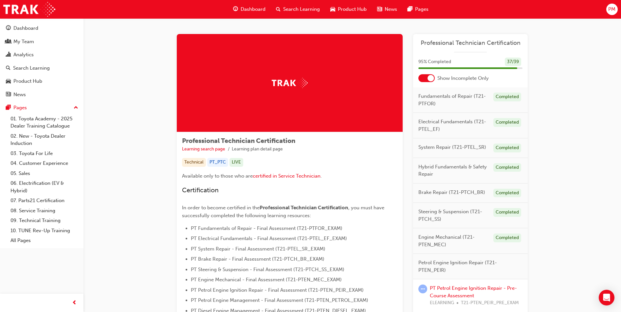
click at [434, 80] on div at bounding box center [426, 78] width 16 height 8
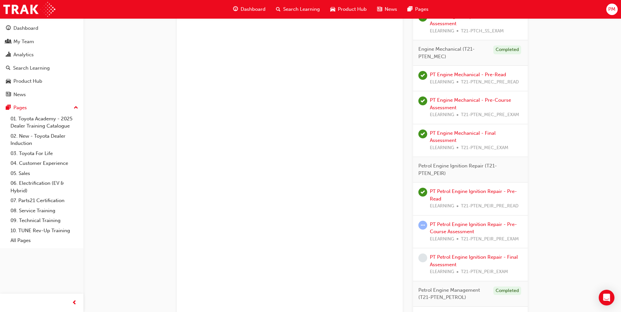
scroll to position [753, 0]
click at [474, 190] on link "PT Petrol Engine Ignition Repair - Pre-Read" at bounding box center [473, 193] width 87 height 13
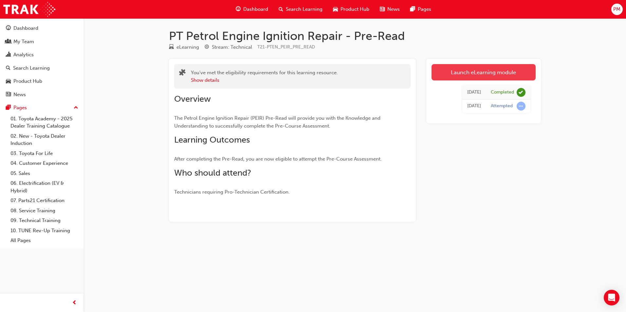
click at [463, 77] on link "Launch eLearning module" at bounding box center [483, 72] width 104 height 16
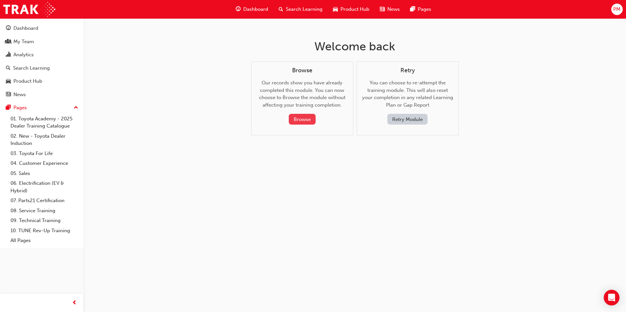
click at [303, 121] on button "Browse" at bounding box center [302, 119] width 27 height 11
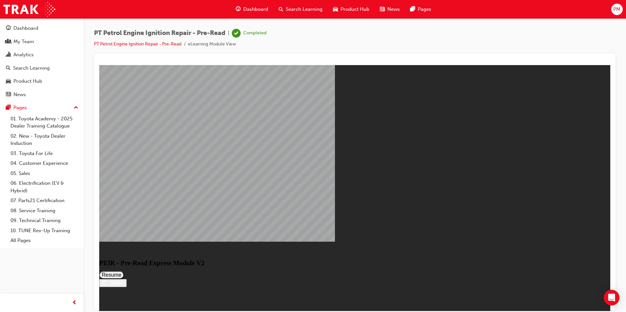
click at [124, 271] on button "Resume" at bounding box center [111, 275] width 25 height 8
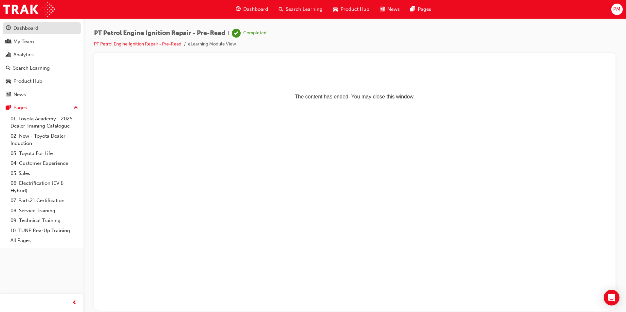
click at [34, 29] on div "Dashboard" at bounding box center [25, 29] width 25 height 8
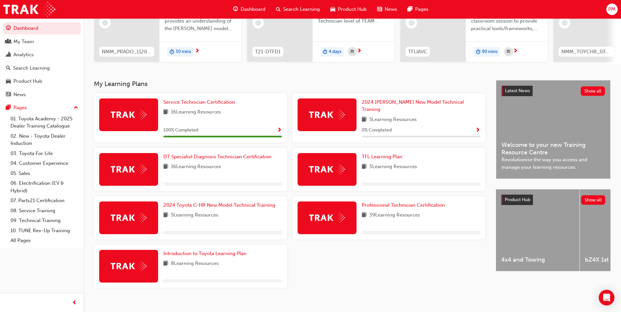
scroll to position [91, 0]
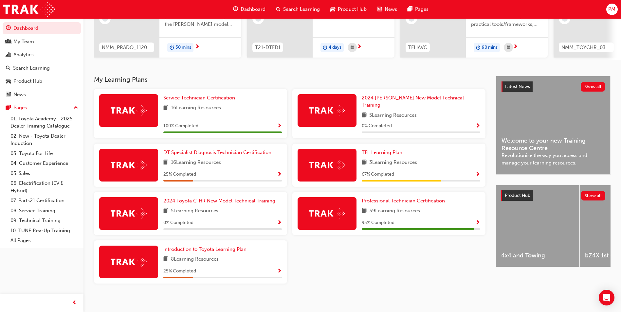
click at [399, 198] on span "Professional Technician Certification" at bounding box center [403, 201] width 83 height 6
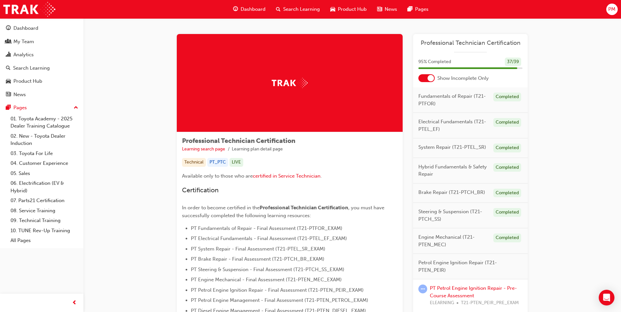
click at [431, 81] on div at bounding box center [430, 78] width 7 height 7
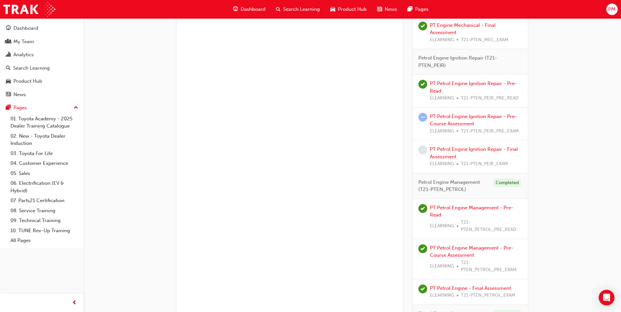
scroll to position [858, 0]
click at [444, 85] on link "PT Petrol Engine Ignition Repair - Pre-Read" at bounding box center [473, 87] width 87 height 13
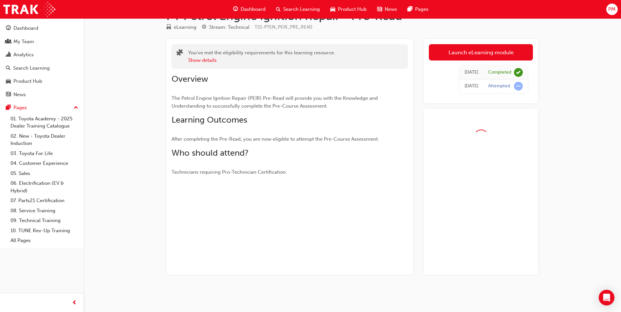
scroll to position [38, 0]
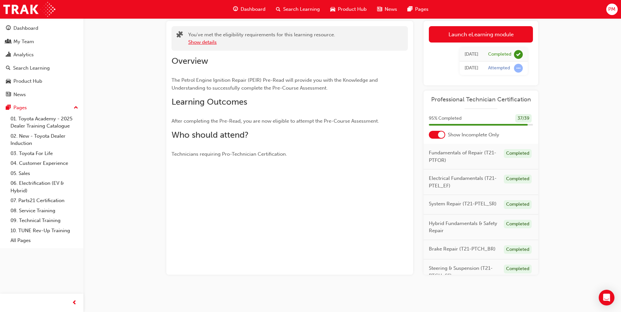
click at [199, 44] on button "Show details" at bounding box center [202, 43] width 28 height 8
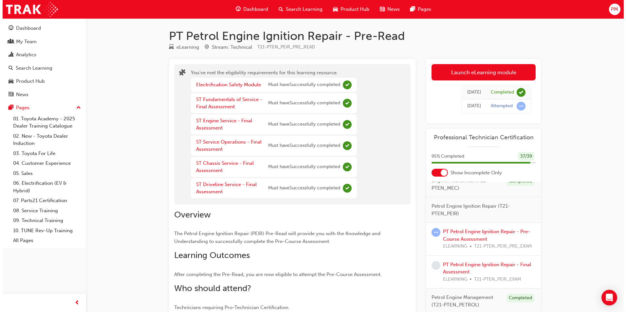
scroll to position [164, 0]
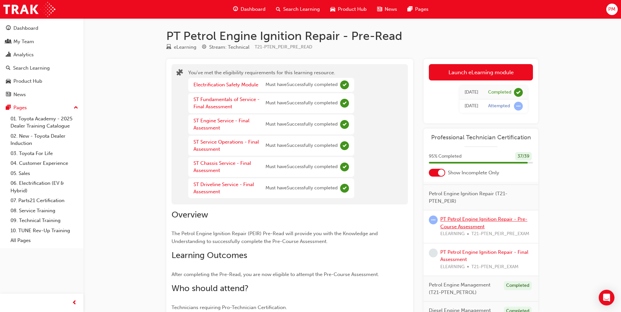
click at [470, 230] on link "PT Petrol Engine Ignition Repair - Pre-Course Assessment" at bounding box center [483, 222] width 87 height 13
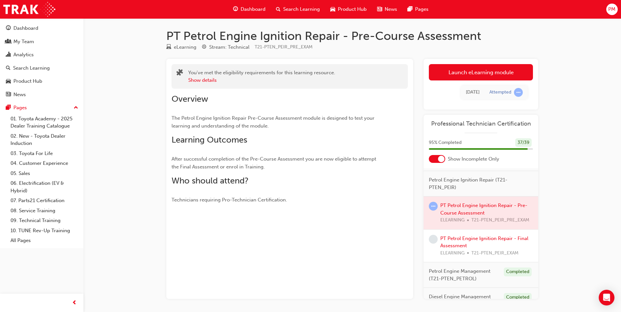
click at [480, 76] on link "Launch eLearning module" at bounding box center [481, 72] width 104 height 16
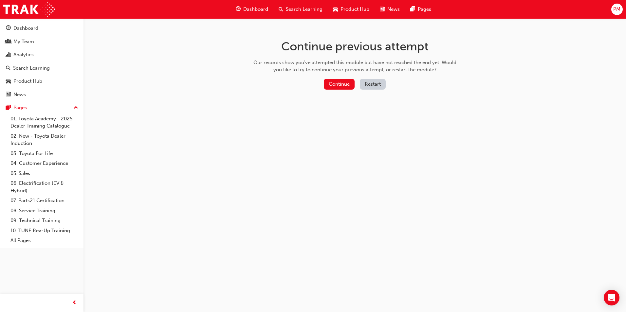
click at [377, 85] on button "Restart" at bounding box center [373, 84] width 26 height 11
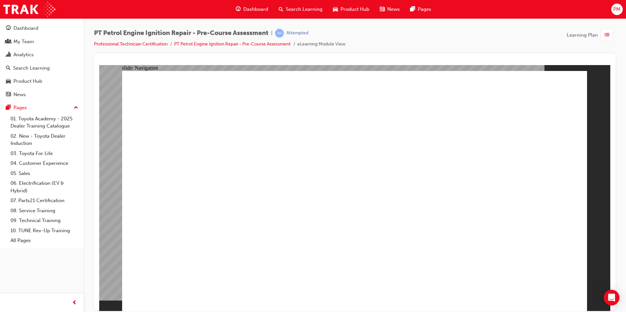
radio input "true"
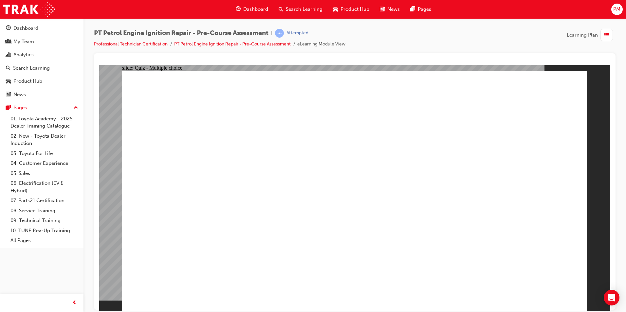
radio input "true"
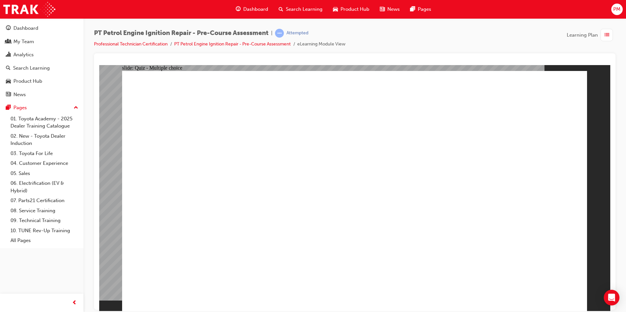
radio input "true"
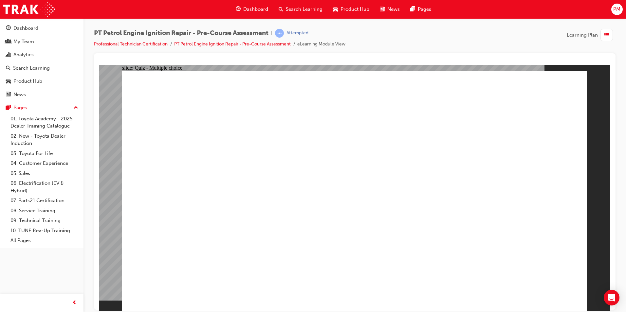
radio input "true"
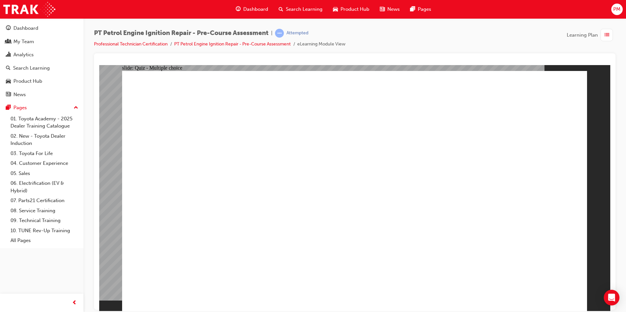
radio input "true"
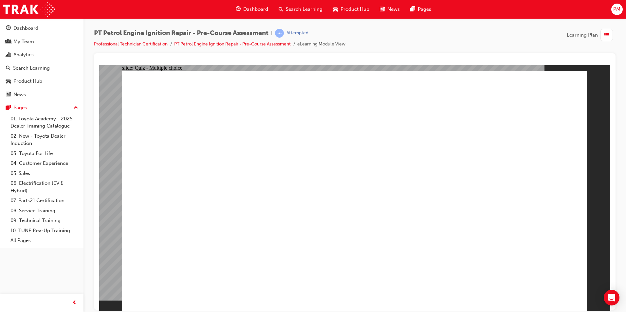
radio input "true"
